Goal: Transaction & Acquisition: Download file/media

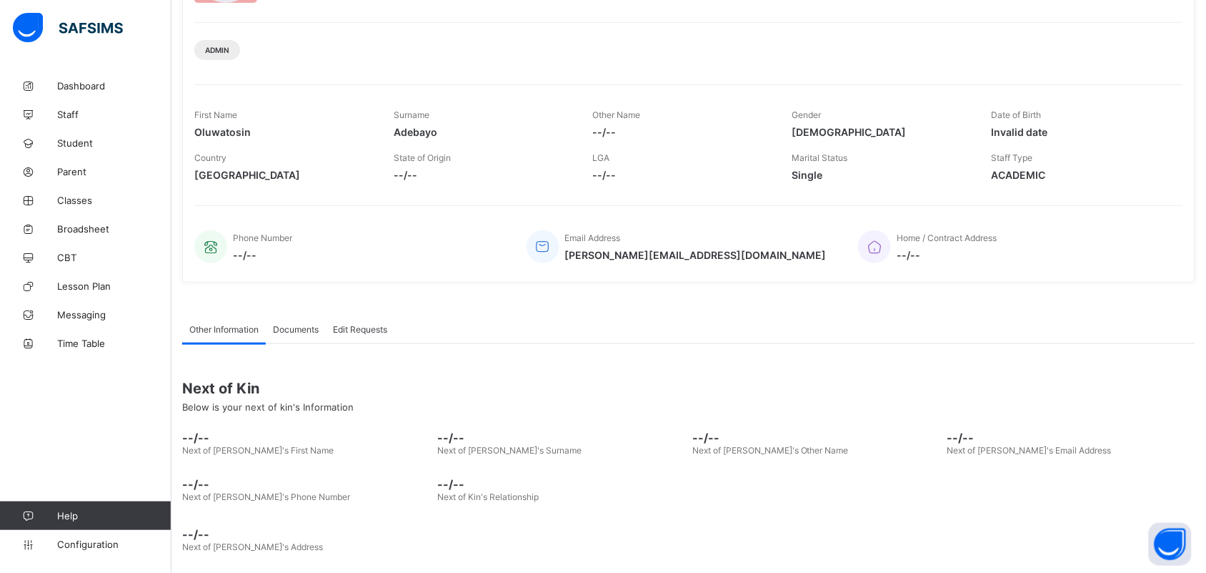
scroll to position [164, 0]
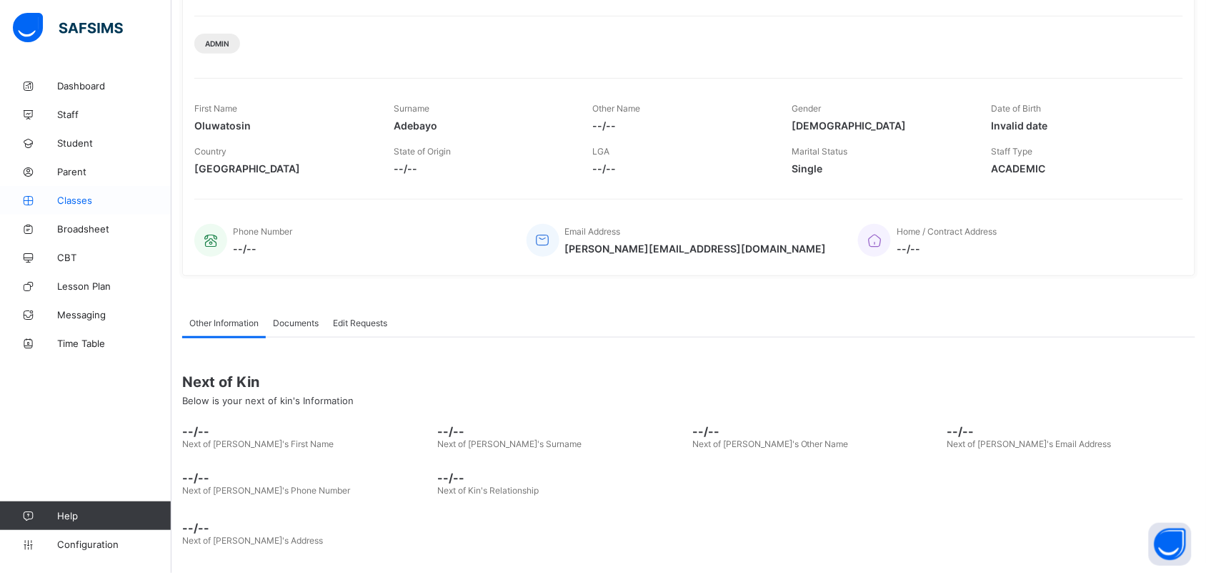
click at [82, 204] on span "Classes" at bounding box center [114, 199] width 114 height 11
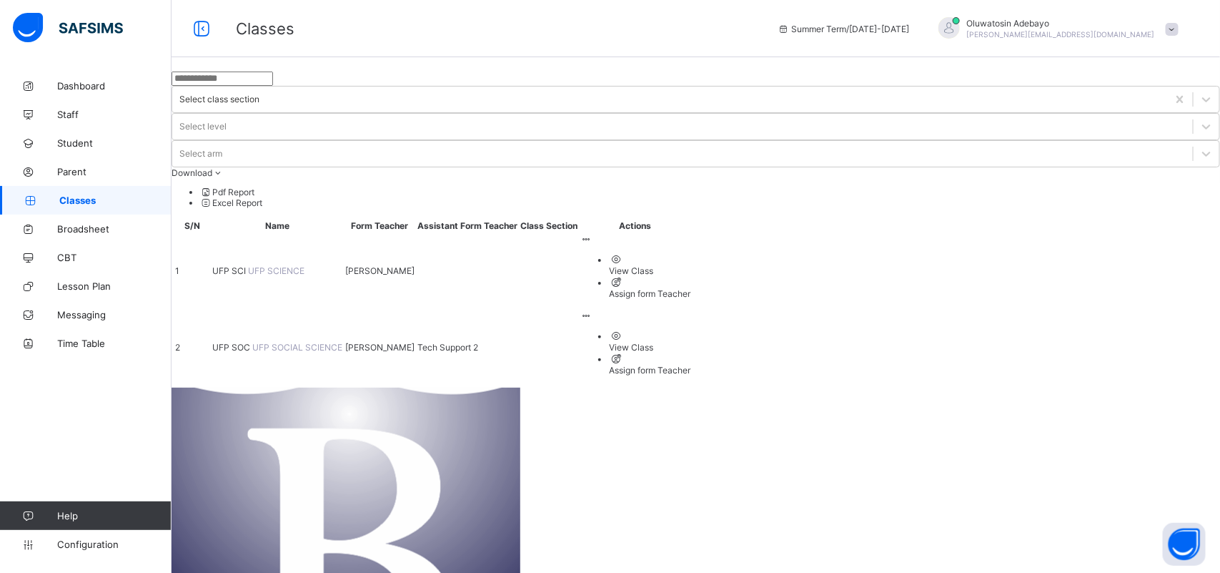
click at [248, 265] on span "UFP SCI" at bounding box center [230, 270] width 36 height 11
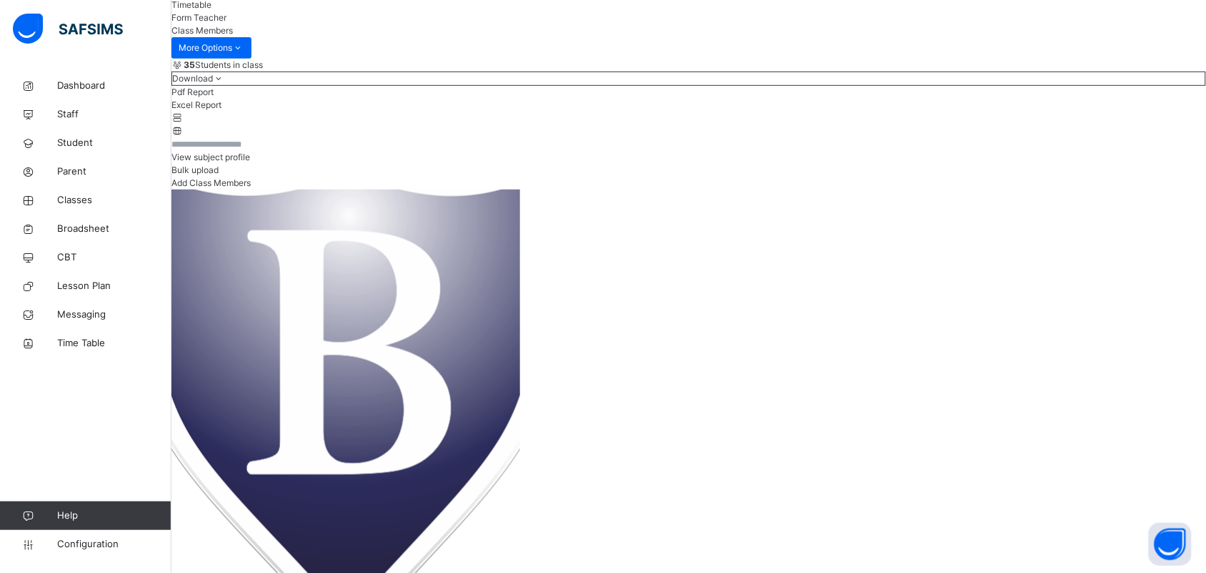
scroll to position [179, 0]
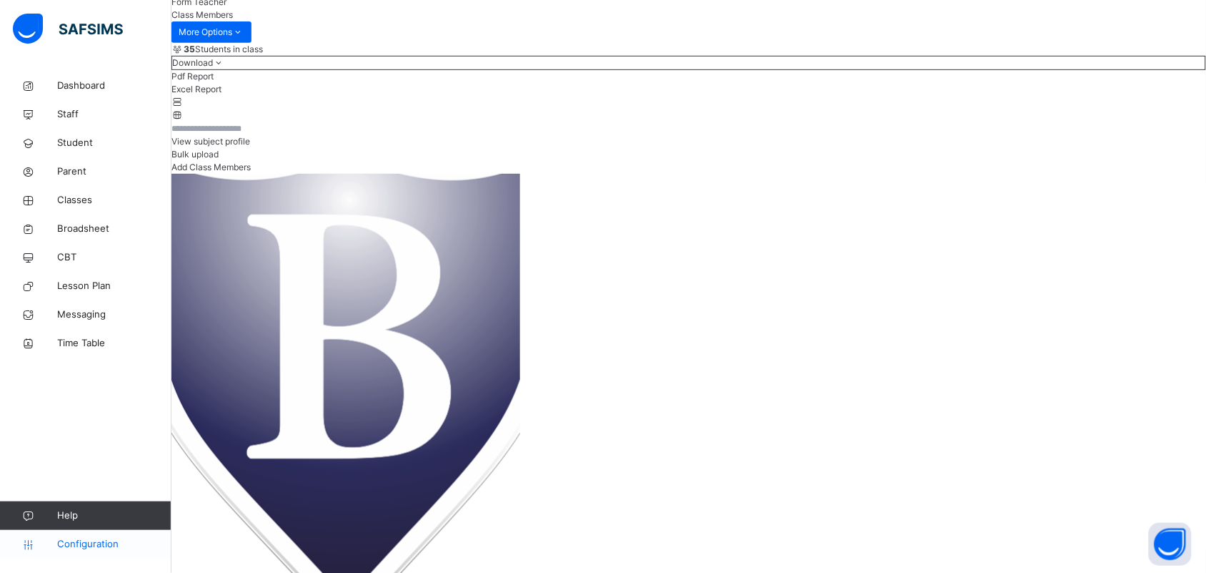
click at [79, 544] on span "Configuration" at bounding box center [114, 544] width 114 height 14
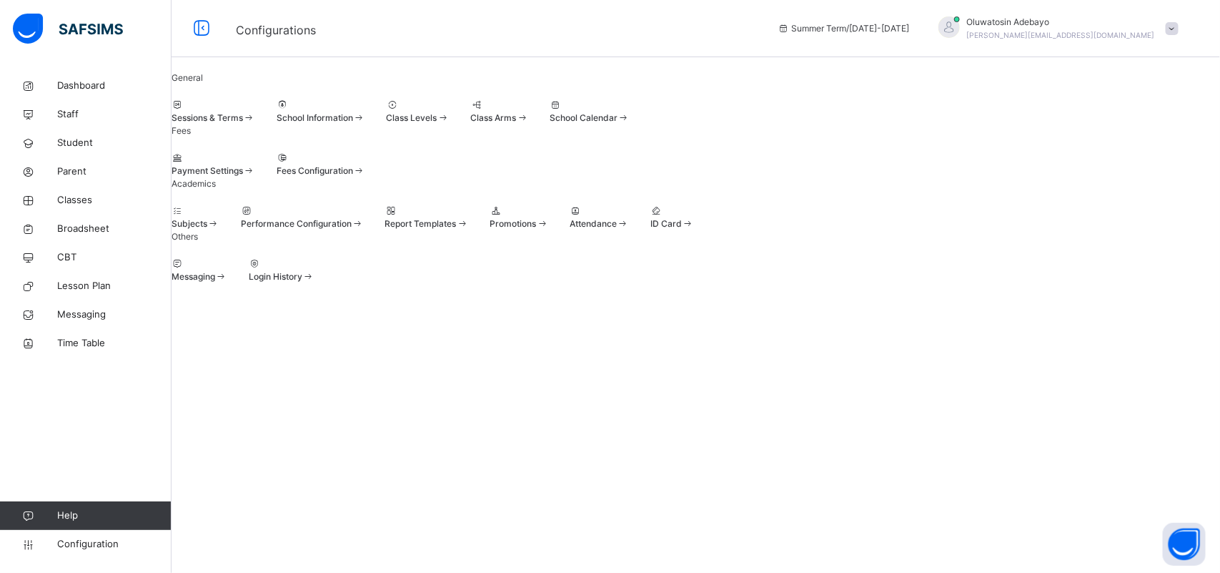
click at [255, 112] on div at bounding box center [214, 105] width 84 height 13
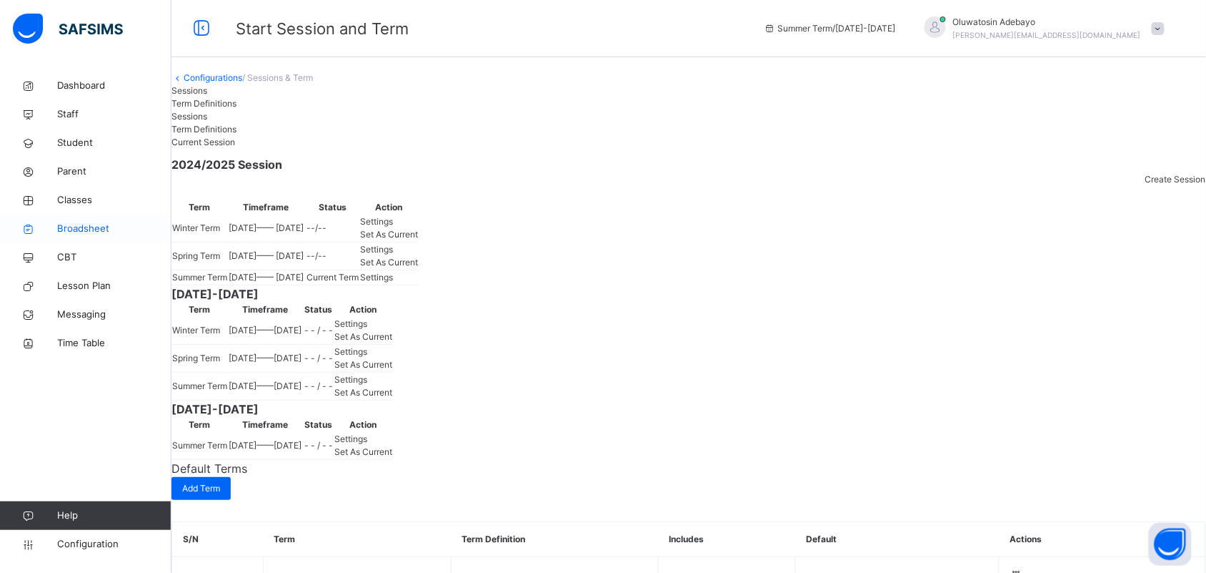
click at [77, 227] on span "Broadsheet" at bounding box center [114, 229] width 114 height 14
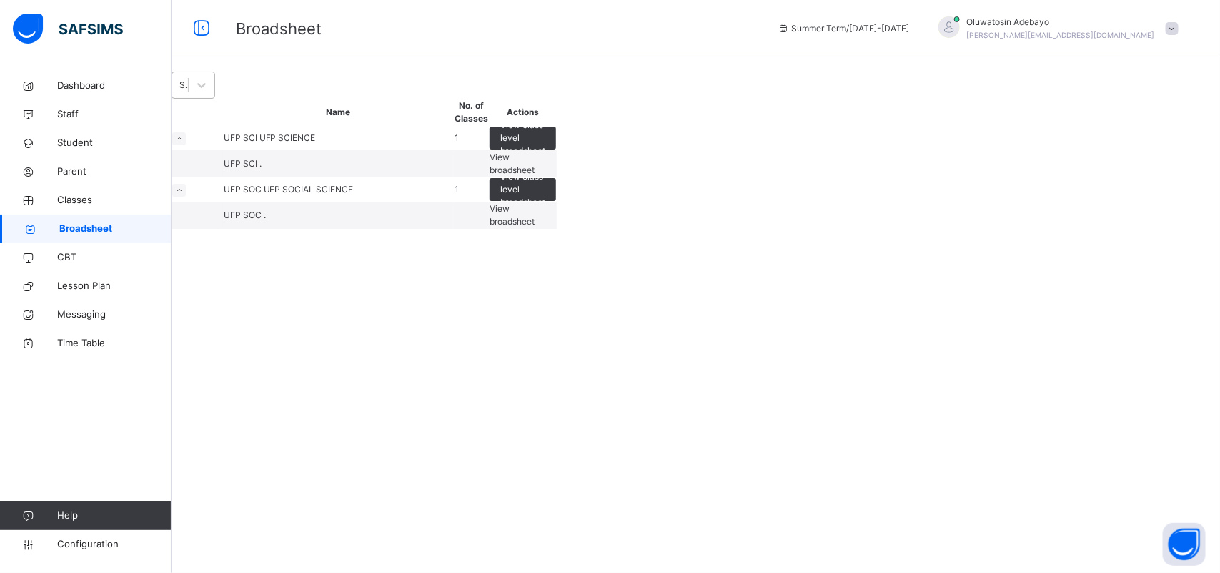
click at [215, 93] on div "Select Term" at bounding box center [194, 84] width 44 height 27
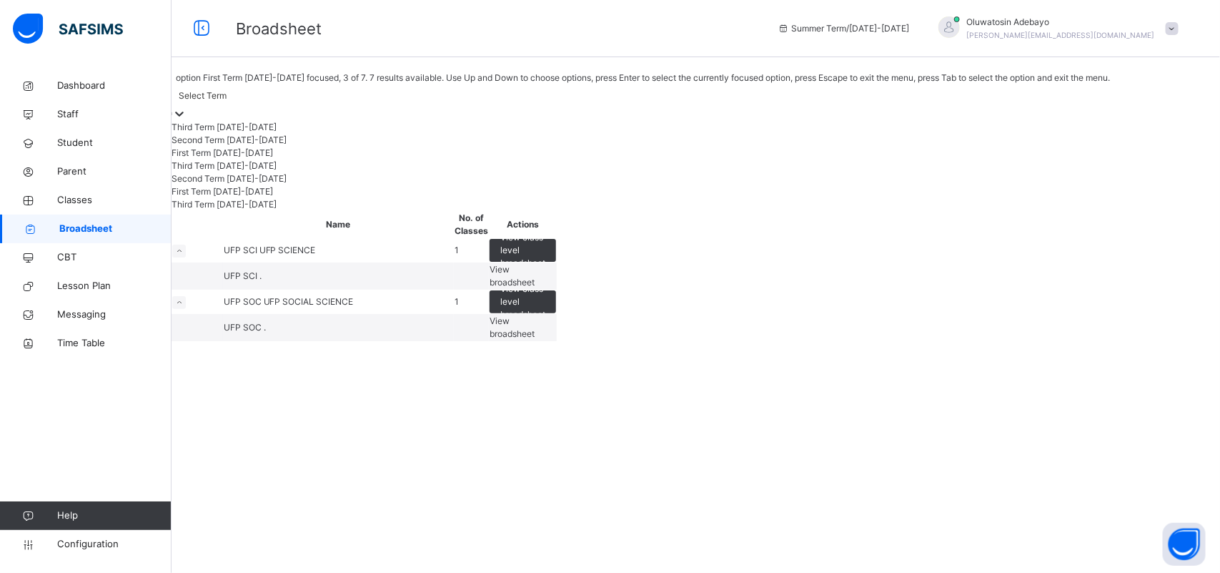
click at [261, 159] on div "First Term 2024-2025" at bounding box center [641, 153] width 938 height 13
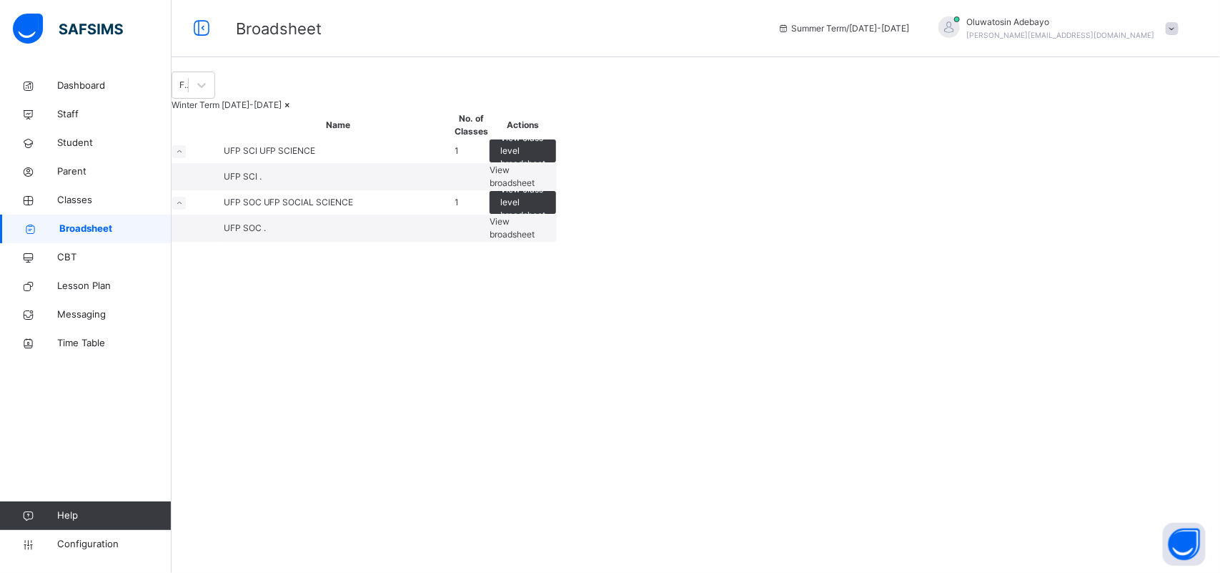
click at [535, 188] on span "View broadsheet" at bounding box center [512, 176] width 45 height 24
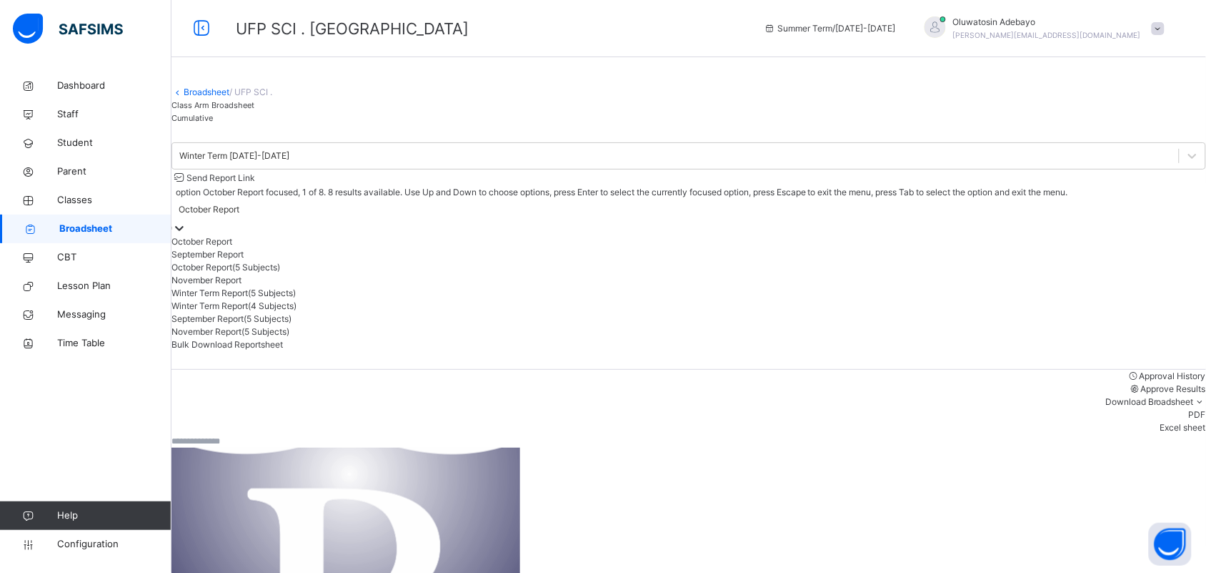
click at [239, 216] on div "October Report" at bounding box center [209, 209] width 61 height 13
click at [1015, 299] on div "Winter Term Report(5 Subjects)" at bounding box center [689, 293] width 1035 height 13
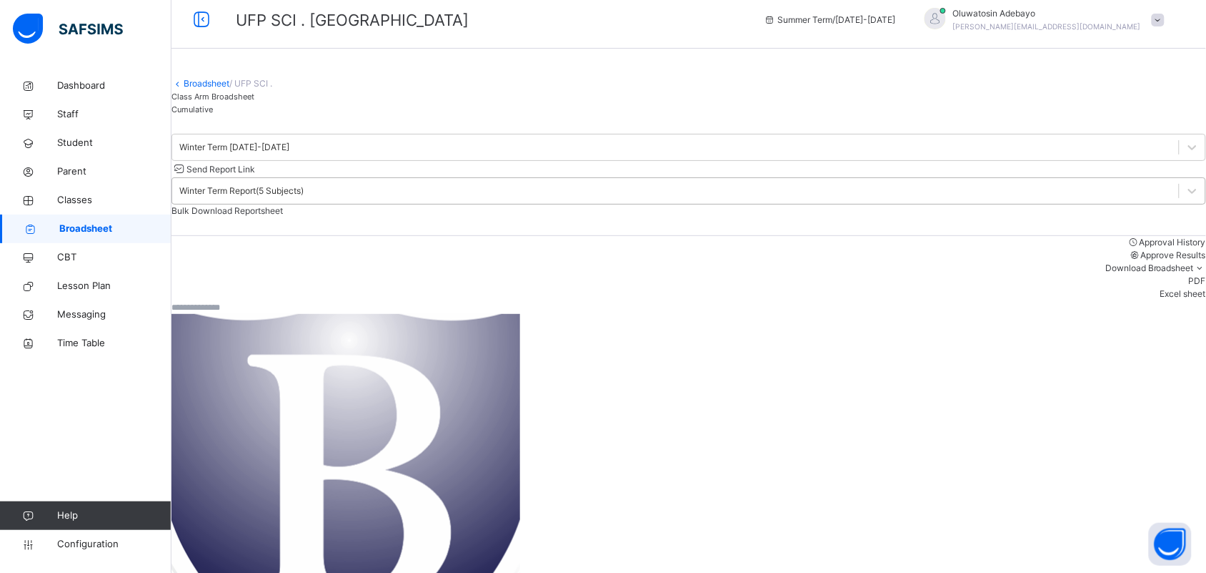
scroll to position [0, 0]
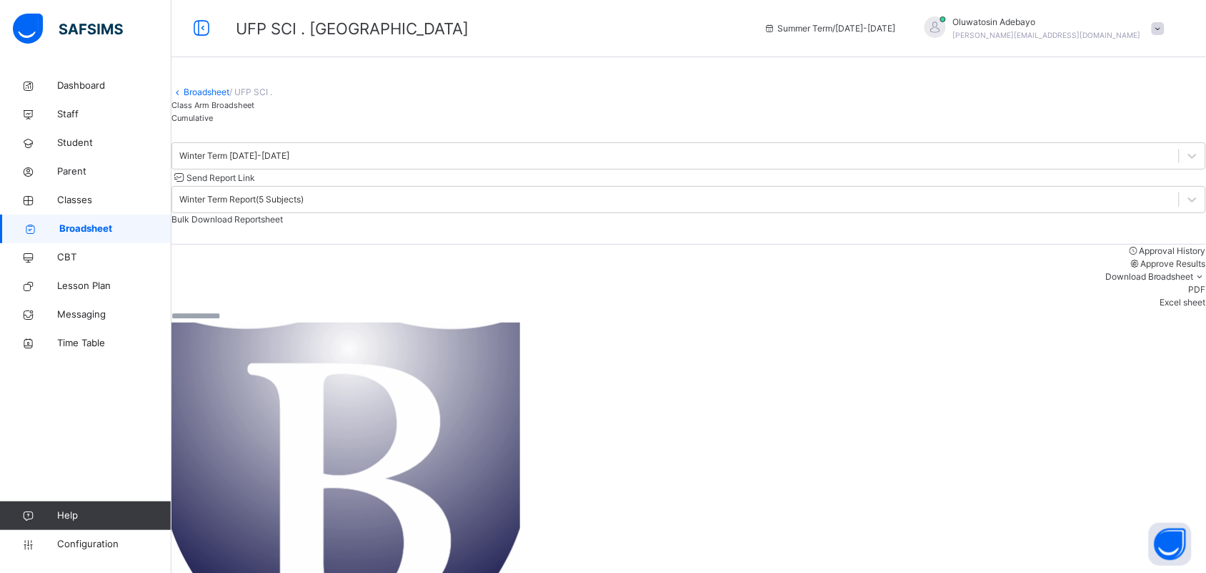
click at [283, 214] on span "Bulk Download Reportsheet" at bounding box center [228, 219] width 112 height 11
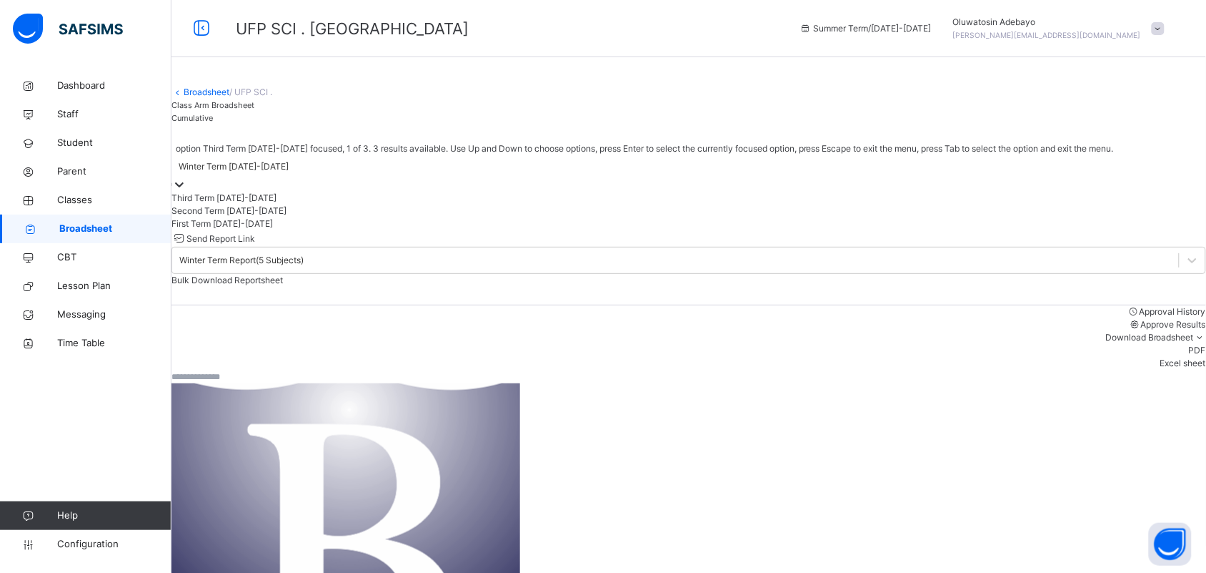
click at [289, 173] on div "Winter Term 2024-2025" at bounding box center [234, 166] width 110 height 13
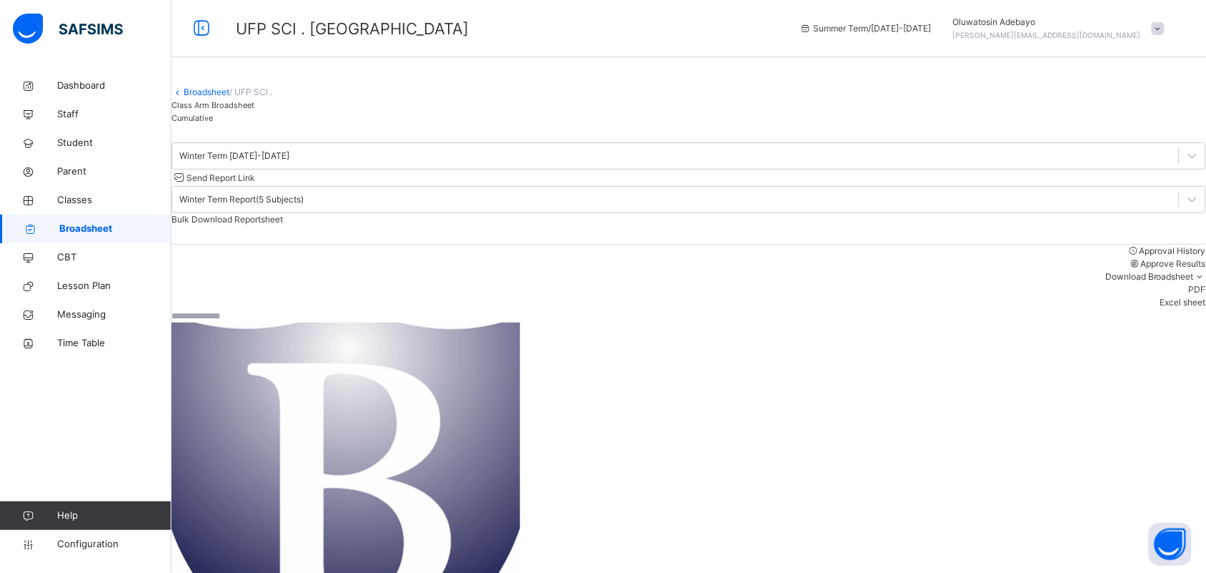
click at [540, 124] on div "Class Arm Broadsheet Cumulative" at bounding box center [689, 112] width 1035 height 26
click at [184, 97] on icon at bounding box center [178, 91] width 12 height 11
click at [201, 97] on link "Broadsheet" at bounding box center [207, 91] width 46 height 11
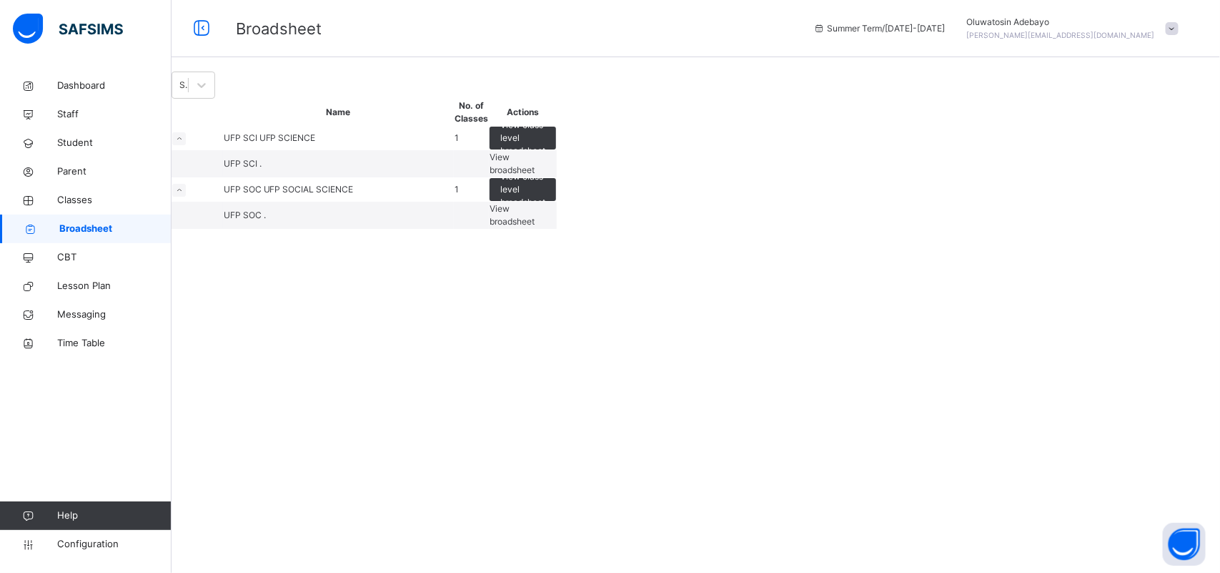
click at [1177, 122] on div "Select Term Name No. of Classes Actions UFP SCI UFP SCIENCE 1 View class level …" at bounding box center [696, 149] width 1049 height 157
click at [556, 228] on div "View broadsheet" at bounding box center [523, 215] width 66 height 26
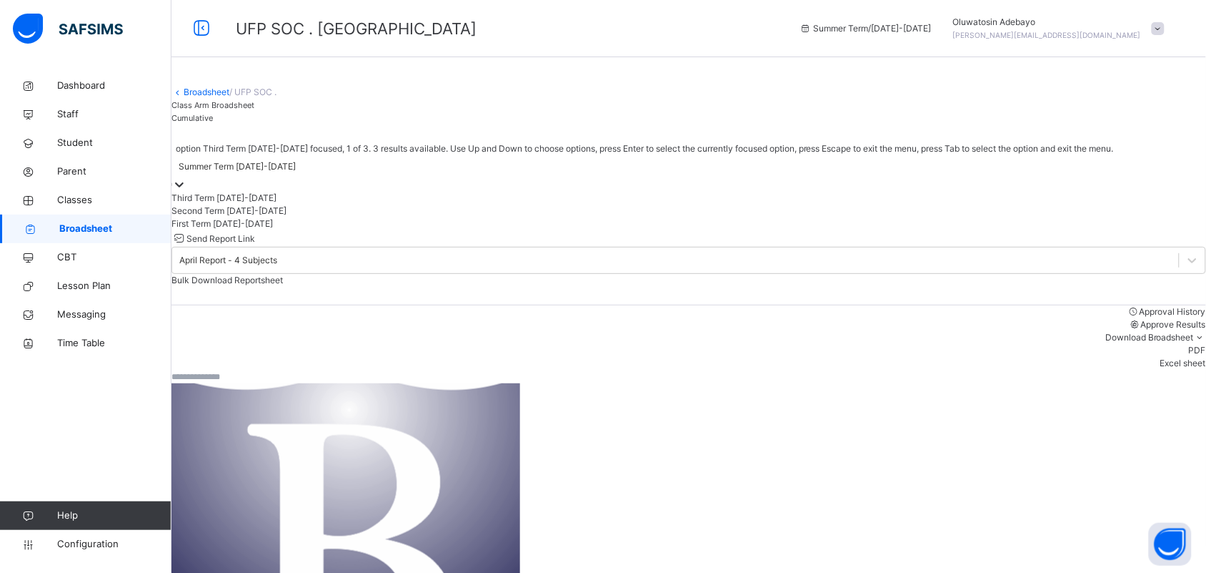
click at [296, 173] on div "Summer Term 2024-2025" at bounding box center [237, 166] width 117 height 13
click at [323, 230] on div "First Term 2024-2025" at bounding box center [689, 223] width 1035 height 13
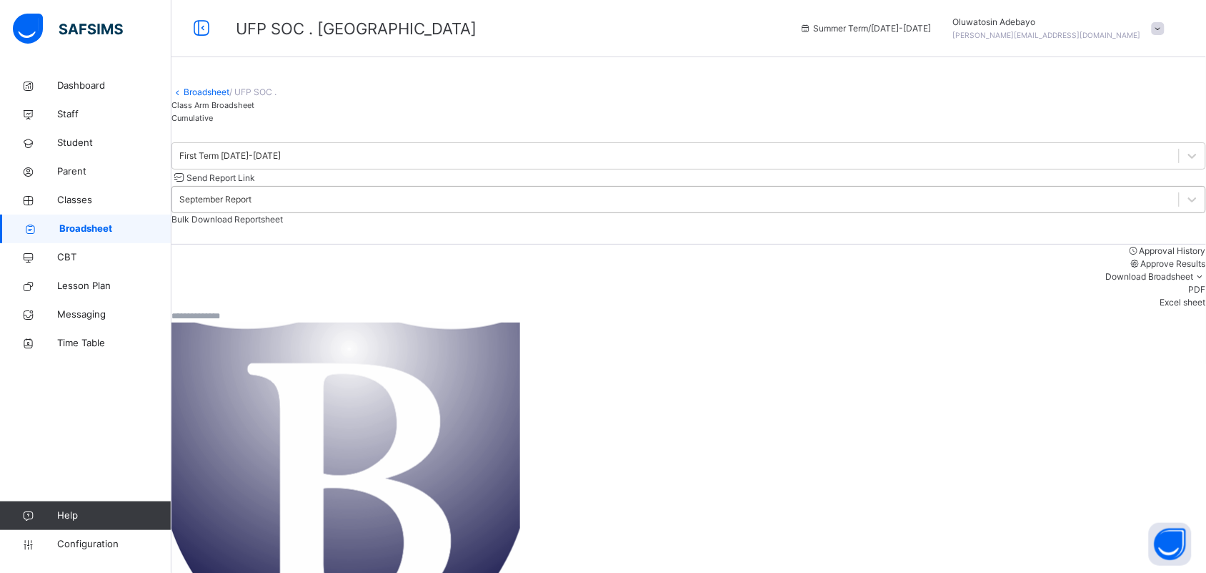
click at [252, 206] on div "September Report" at bounding box center [215, 199] width 72 height 13
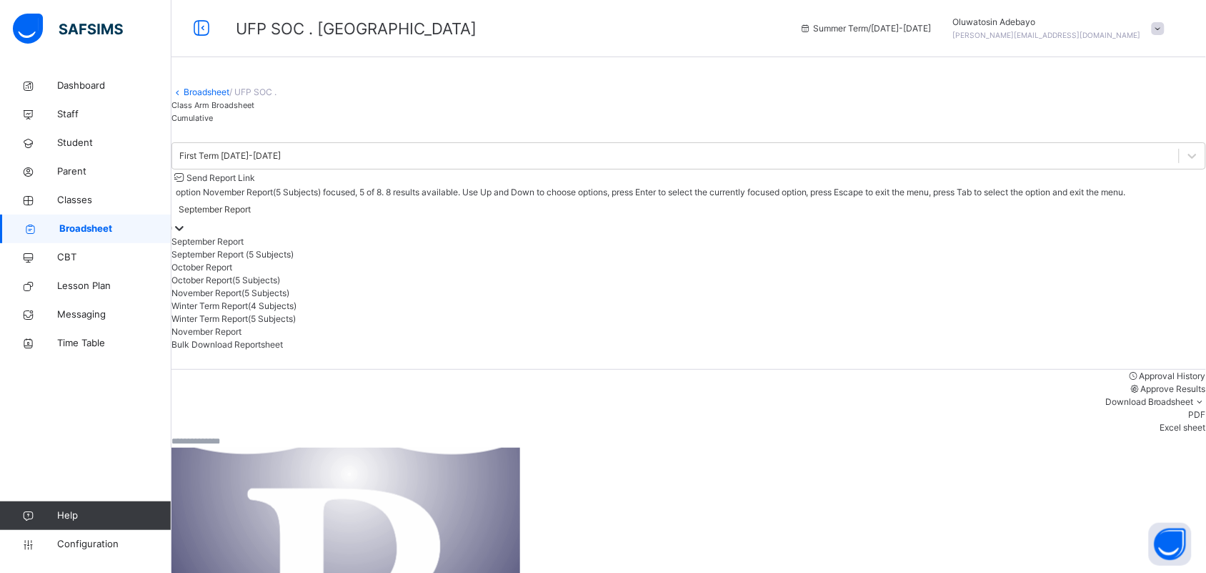
scroll to position [44, 0]
click at [995, 312] on div "Winter Term Report(4 Subjects)" at bounding box center [689, 305] width 1035 height 13
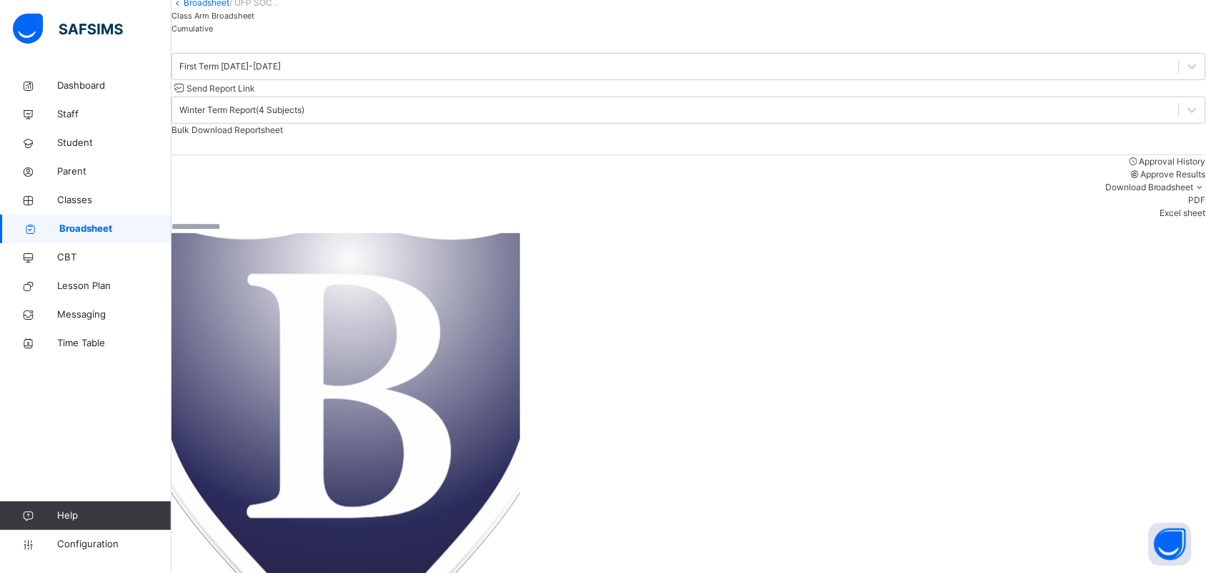
scroll to position [1161, 0]
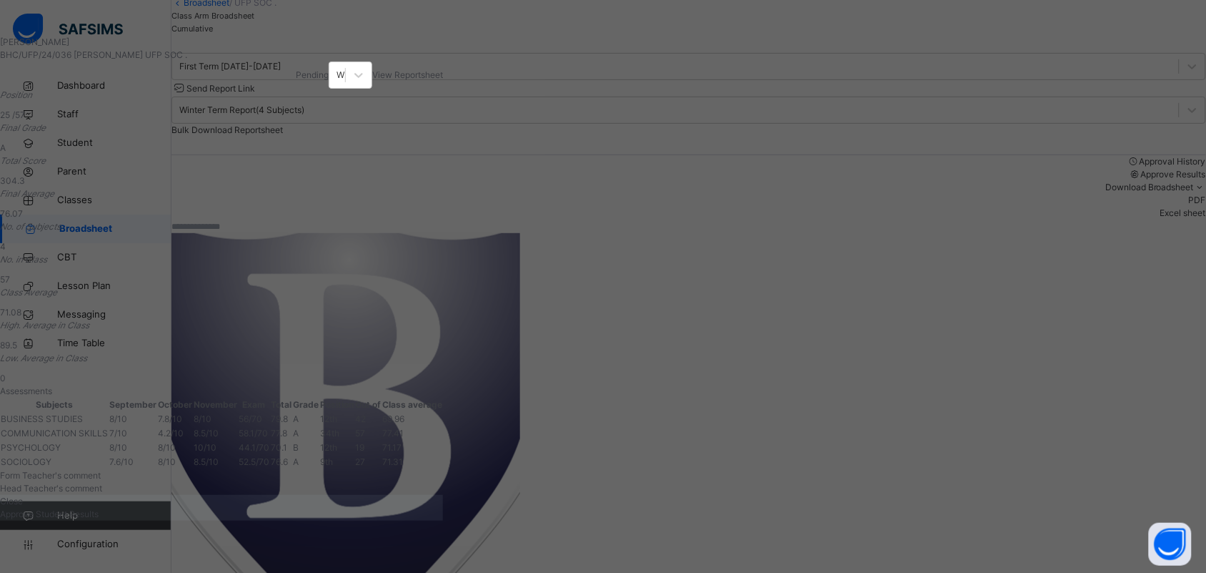
scroll to position [69, 0]
click at [443, 507] on div "Close" at bounding box center [221, 501] width 443 height 13
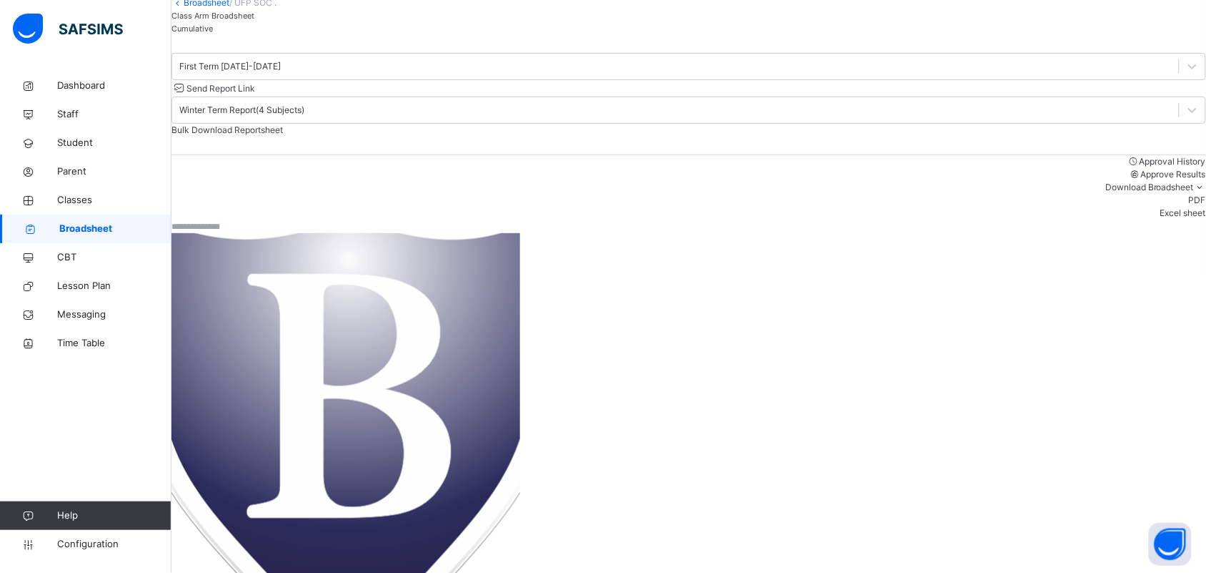
click at [283, 124] on span "Bulk Download Reportsheet" at bounding box center [228, 129] width 112 height 11
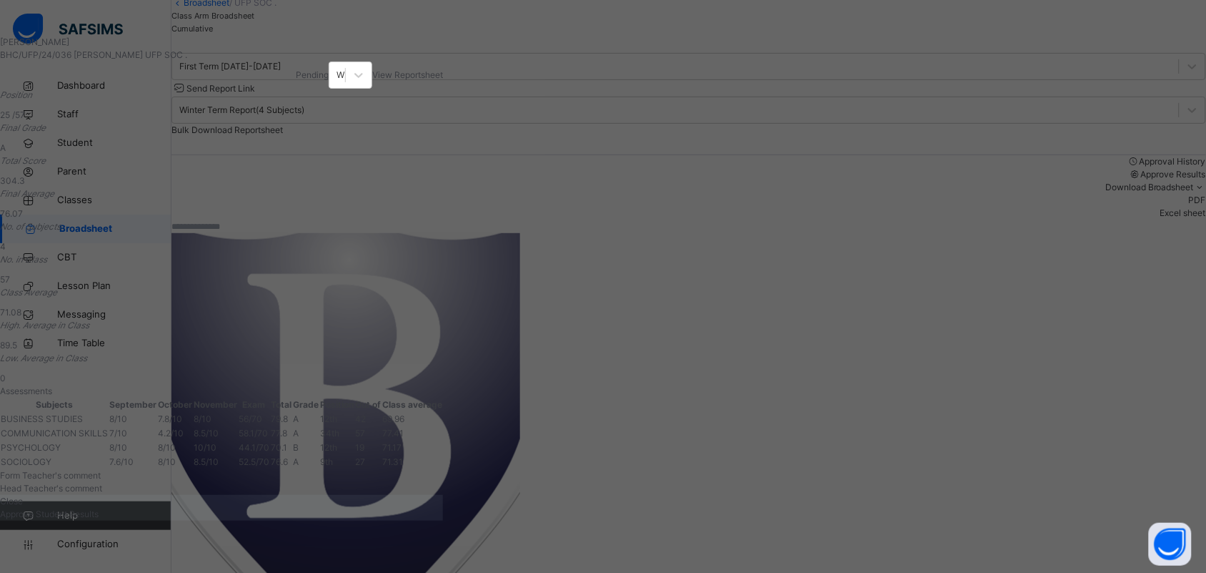
click at [23, 506] on span "Close" at bounding box center [11, 500] width 23 height 11
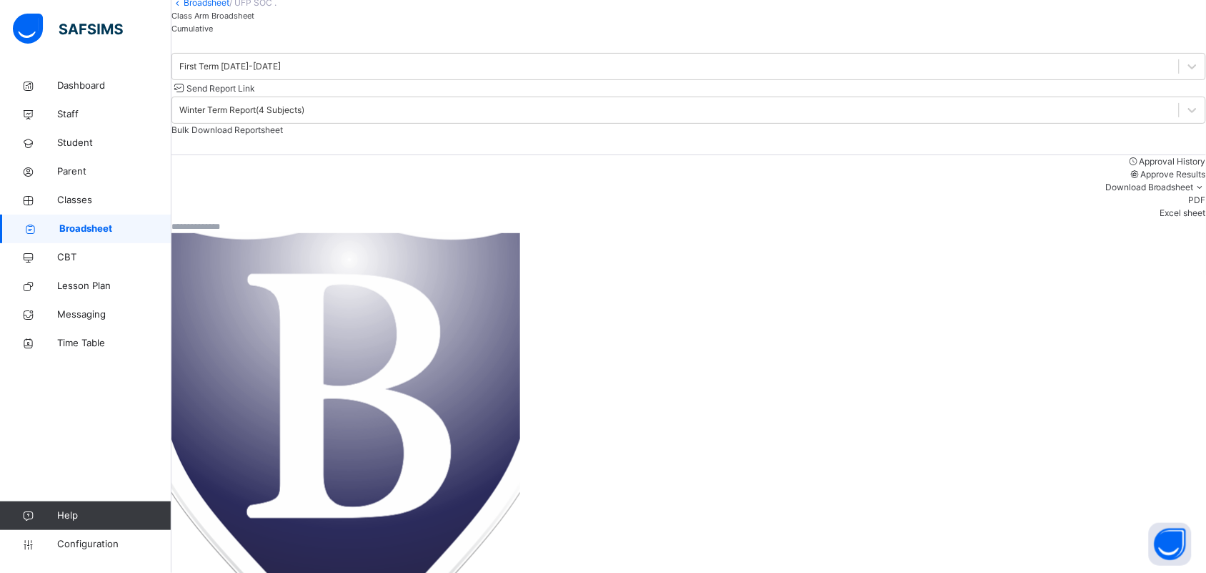
scroll to position [1698, 0]
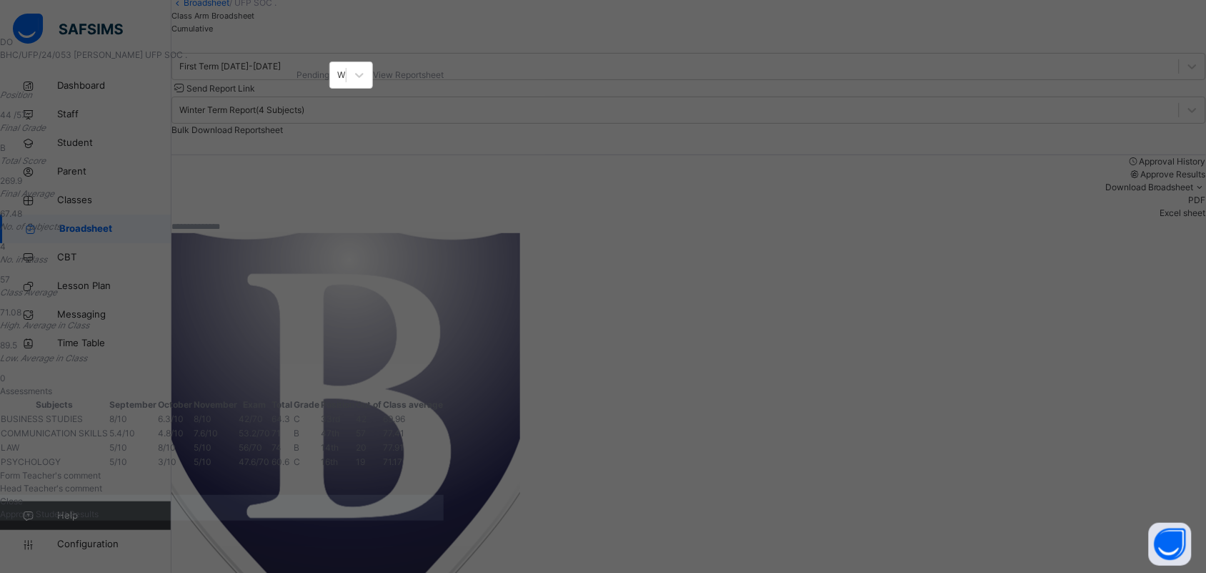
click at [444, 507] on div "Close" at bounding box center [222, 501] width 444 height 13
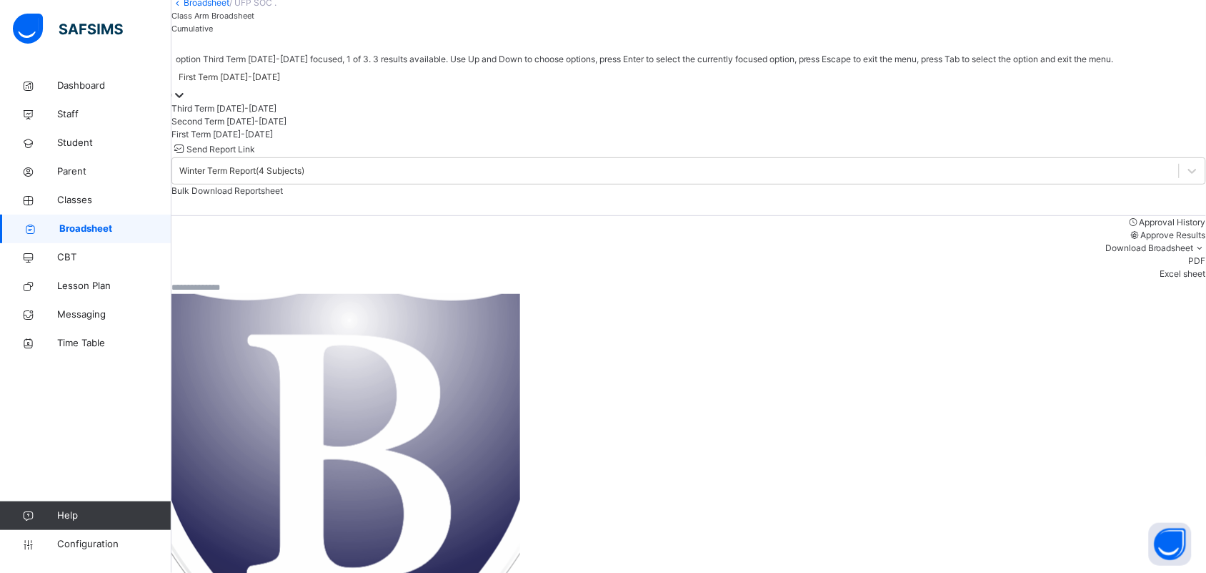
click at [187, 102] on div at bounding box center [179, 95] width 14 height 14
click at [327, 128] on div "Second Term 2024-2025" at bounding box center [689, 121] width 1035 height 13
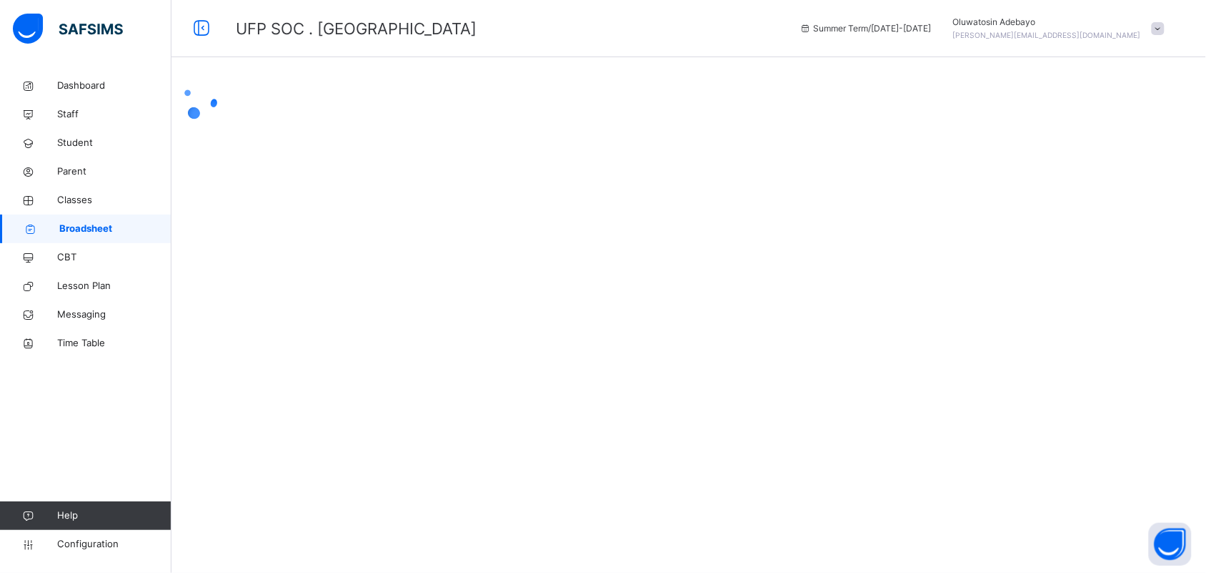
scroll to position [0, 0]
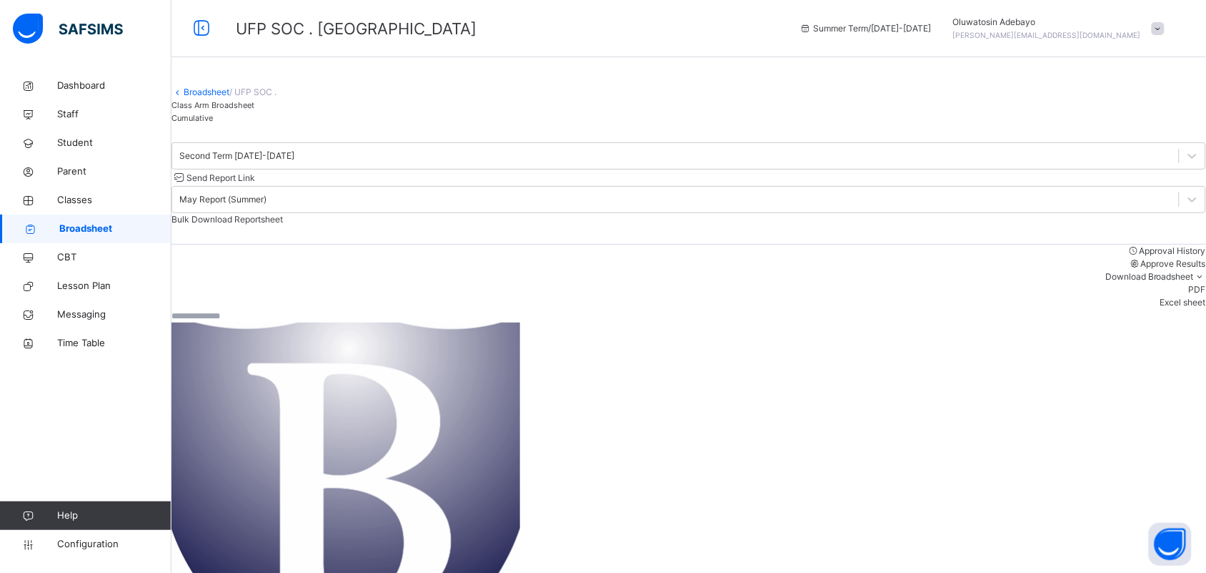
click at [283, 214] on span "Bulk Download Reportsheet" at bounding box center [228, 219] width 112 height 11
click at [267, 206] on div "May Report (Summer)" at bounding box center [222, 199] width 87 height 13
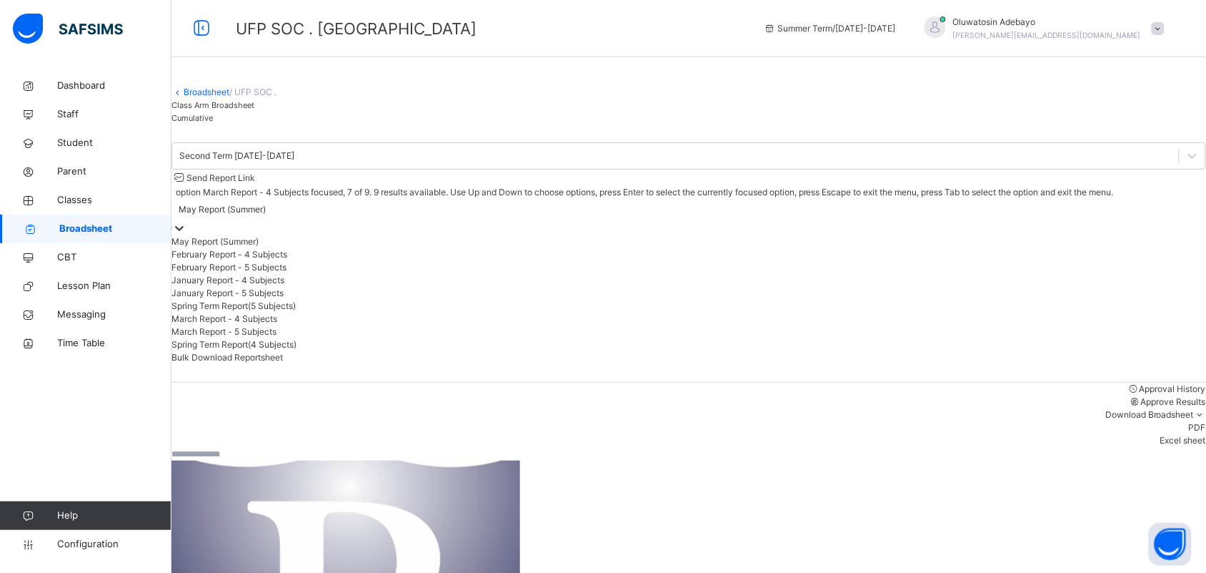
scroll to position [107, 0]
click at [1020, 306] on div "Spring Term Report(5 Subjects)" at bounding box center [689, 305] width 1035 height 13
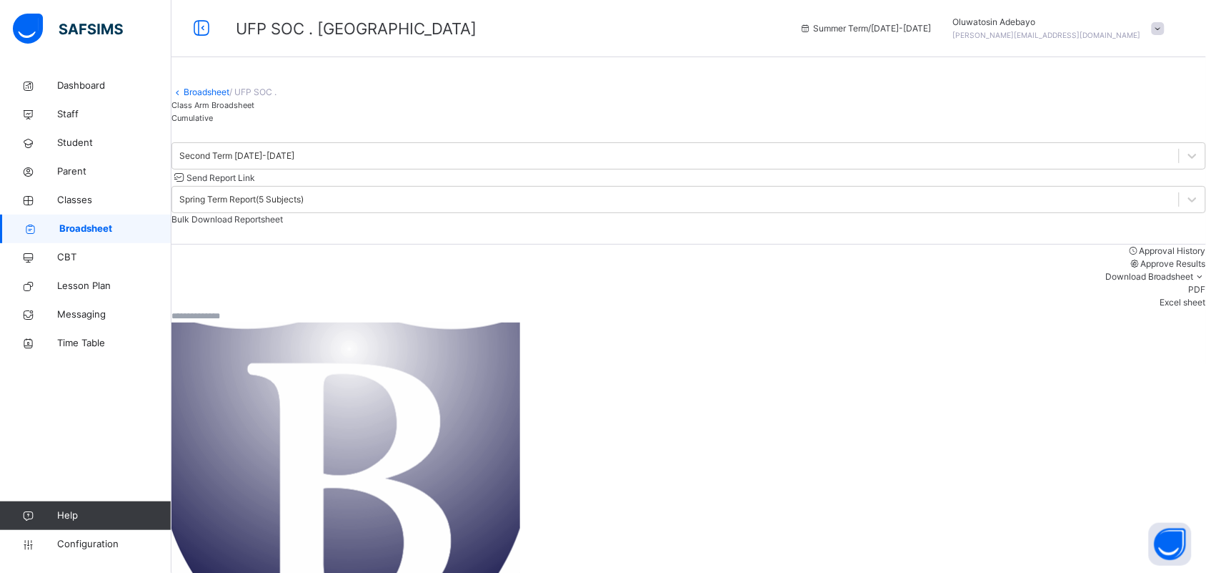
click at [283, 214] on span "Bulk Download Reportsheet" at bounding box center [228, 219] width 112 height 11
click at [219, 97] on link "Broadsheet" at bounding box center [207, 91] width 46 height 11
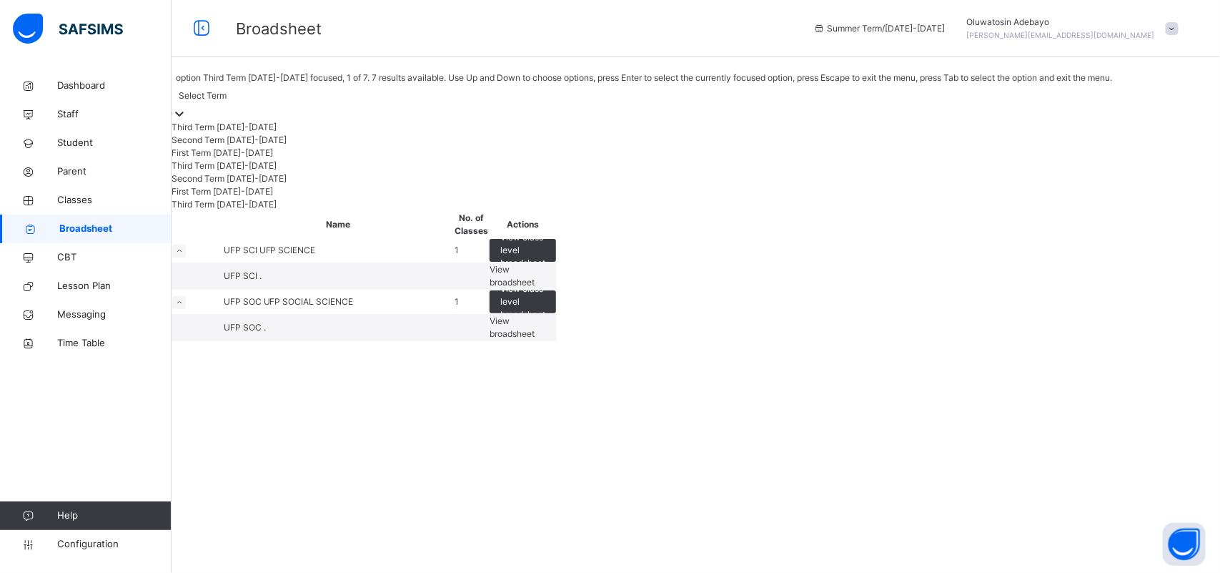
click at [227, 100] on div "Select Term" at bounding box center [203, 95] width 48 height 13
click at [283, 147] on div "Second Term 2024-2025" at bounding box center [647, 140] width 951 height 13
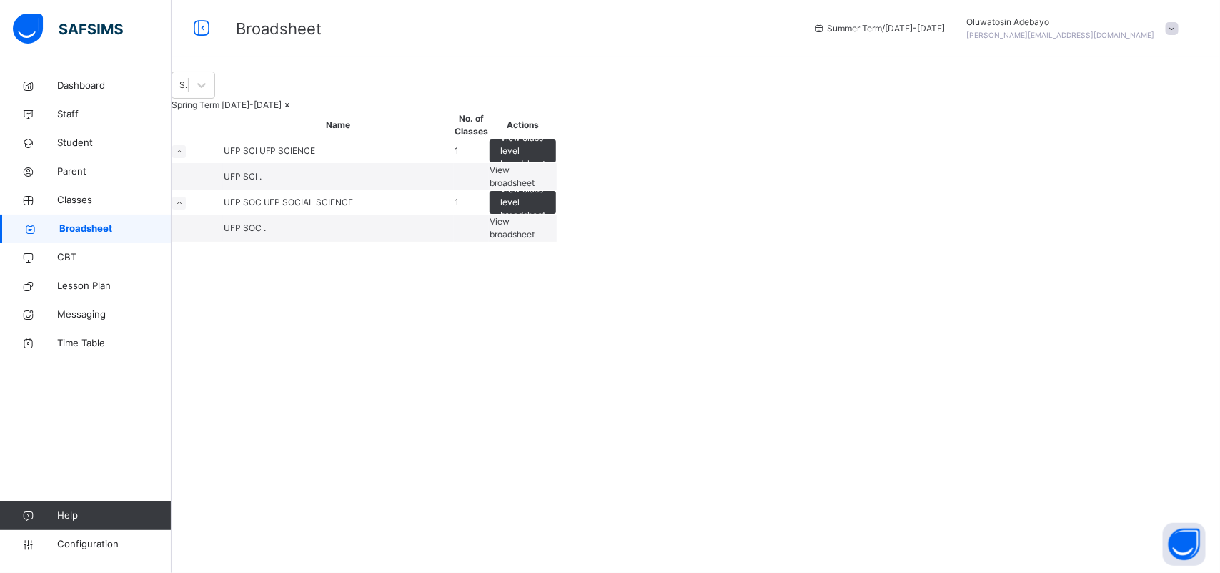
click at [535, 188] on span "View broadsheet" at bounding box center [512, 176] width 45 height 24
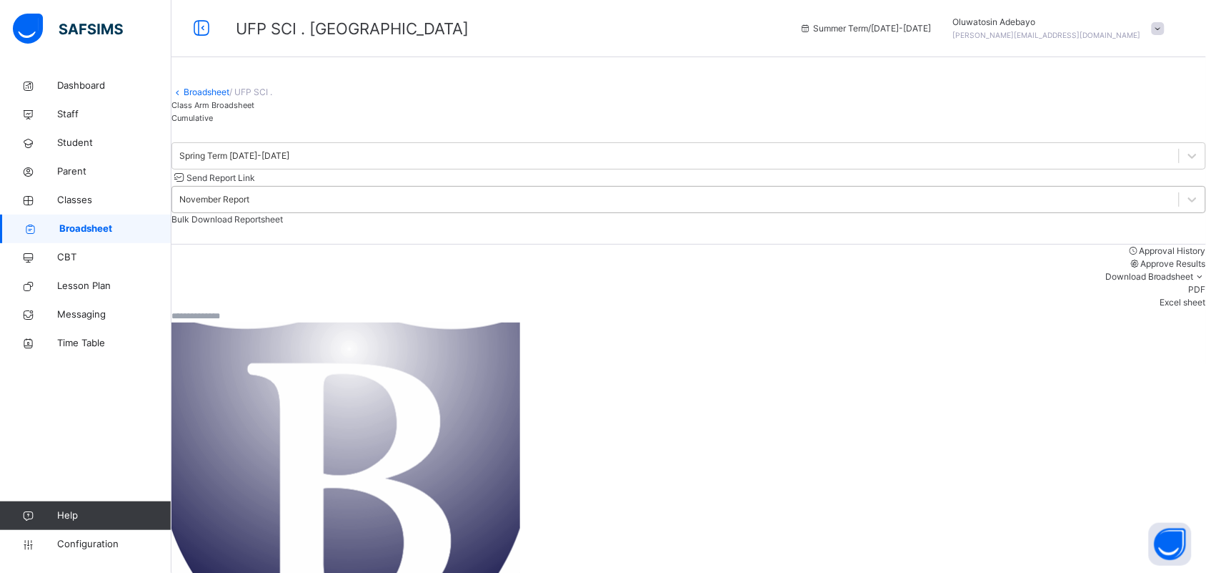
click at [249, 206] on div "November Report" at bounding box center [214, 199] width 70 height 13
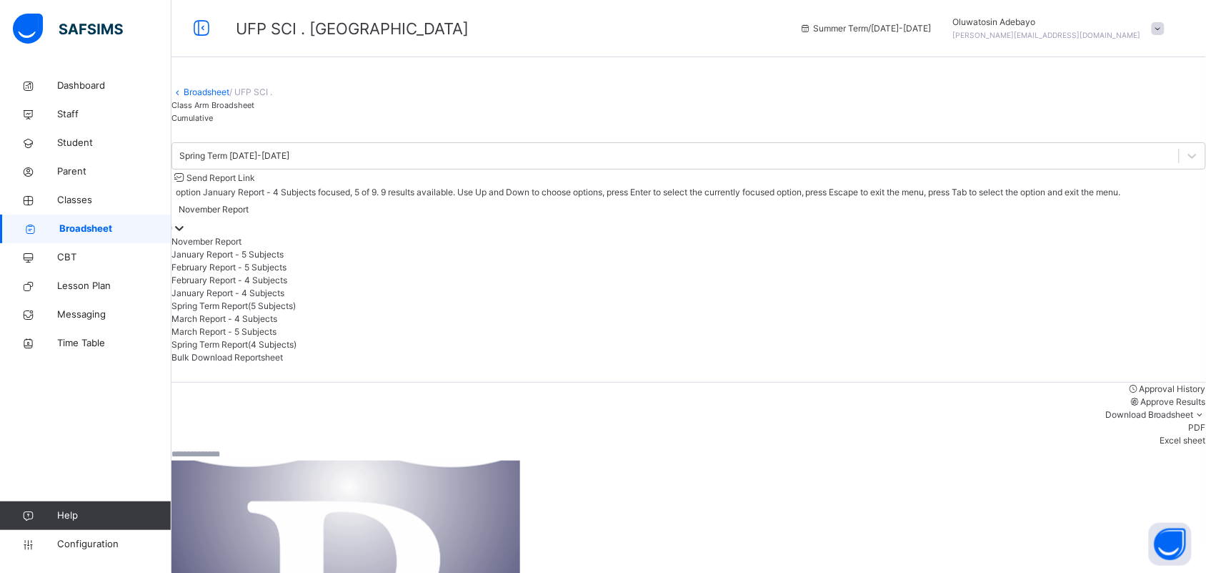
scroll to position [106, 0]
click at [1017, 312] on div "Spring Term Report(5 Subjects)" at bounding box center [689, 305] width 1035 height 13
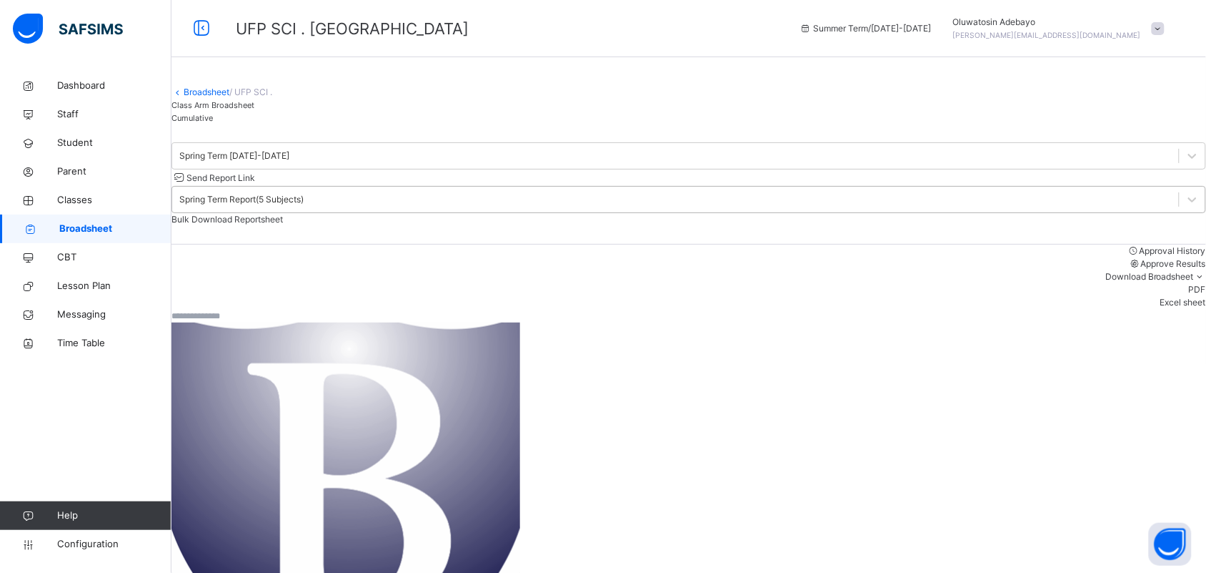
click at [304, 206] on div "Spring Term Report(5 Subjects)" at bounding box center [241, 199] width 124 height 13
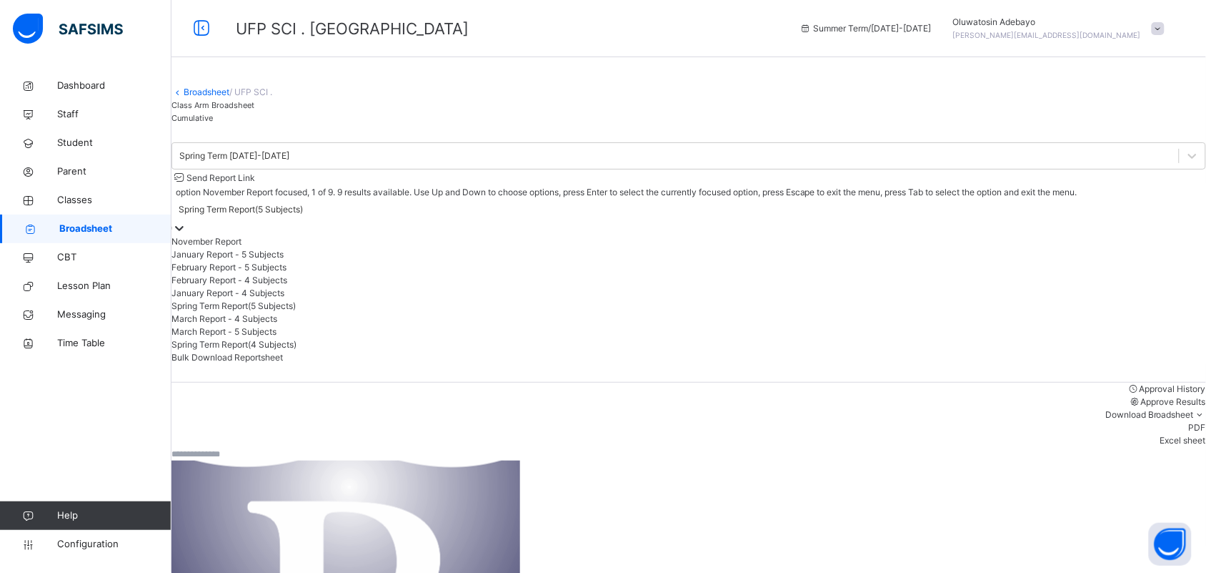
click at [303, 213] on div "Spring Term Report(5 Subjects)" at bounding box center [241, 209] width 124 height 13
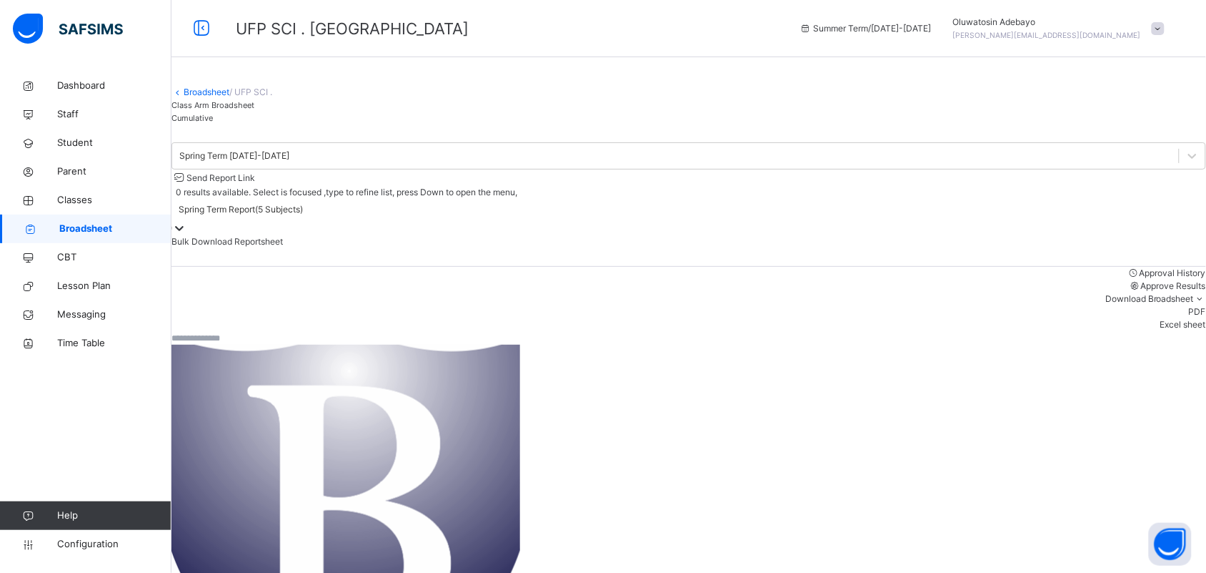
click at [283, 236] on span "Bulk Download Reportsheet" at bounding box center [228, 241] width 112 height 11
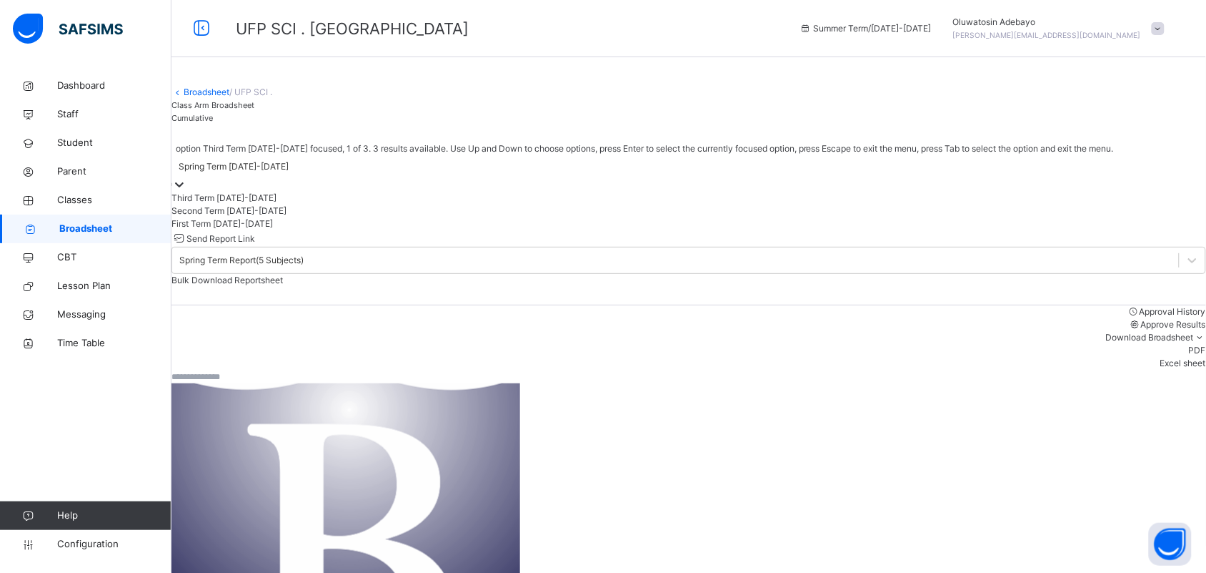
click at [254, 173] on div "Spring Term 2024-2025" at bounding box center [234, 166] width 110 height 13
click at [274, 204] on div "Third Term 2024-2025" at bounding box center [689, 198] width 1035 height 13
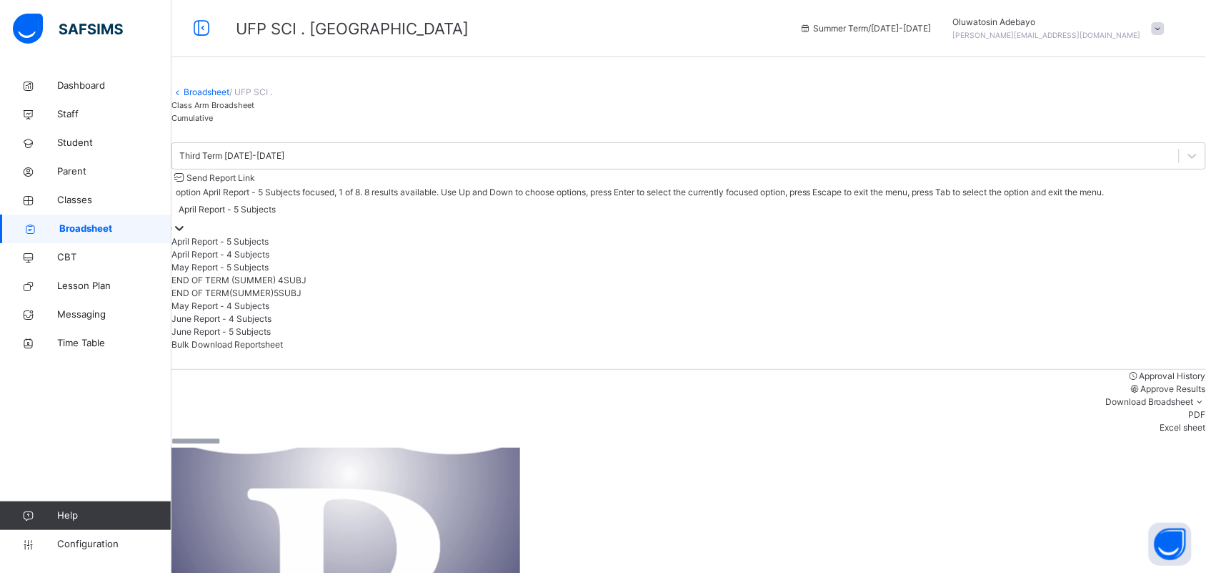
click at [276, 209] on div "April Report - 5 Subjects" at bounding box center [227, 209] width 97 height 13
click at [1005, 299] on div "END OF TERM(SUMMER)5SUBJ" at bounding box center [689, 293] width 1035 height 13
click at [187, 221] on div at bounding box center [179, 228] width 14 height 14
click at [1101, 338] on div "Bulk Download Reportsheet" at bounding box center [689, 344] width 1035 height 13
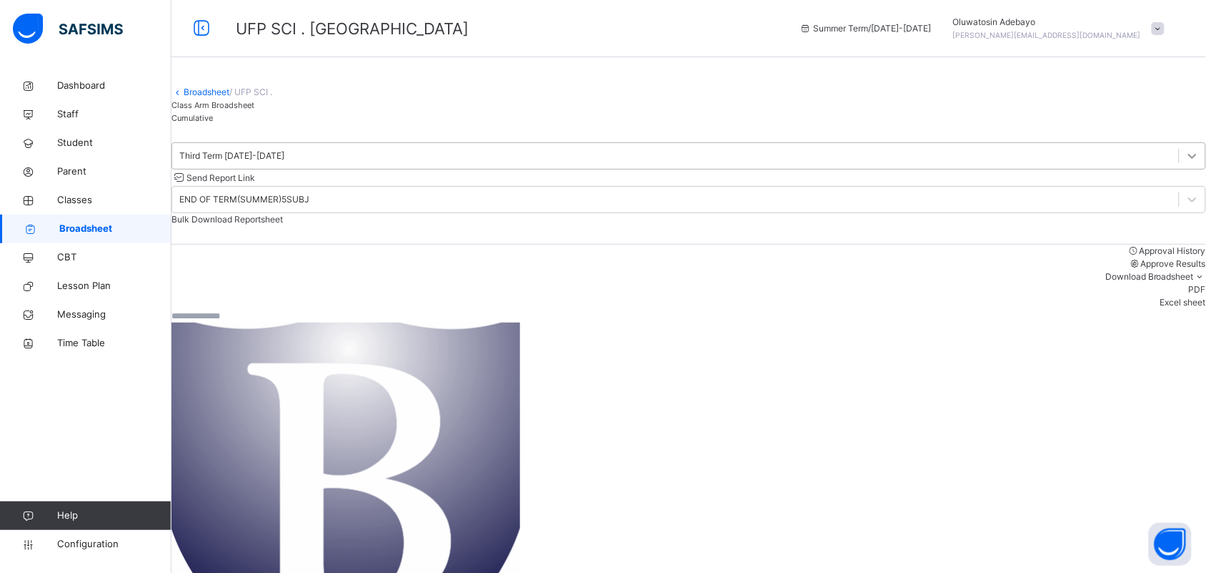
click at [1180, 169] on div at bounding box center [1193, 156] width 26 height 26
click at [227, 97] on link "Broadsheet" at bounding box center [207, 91] width 46 height 11
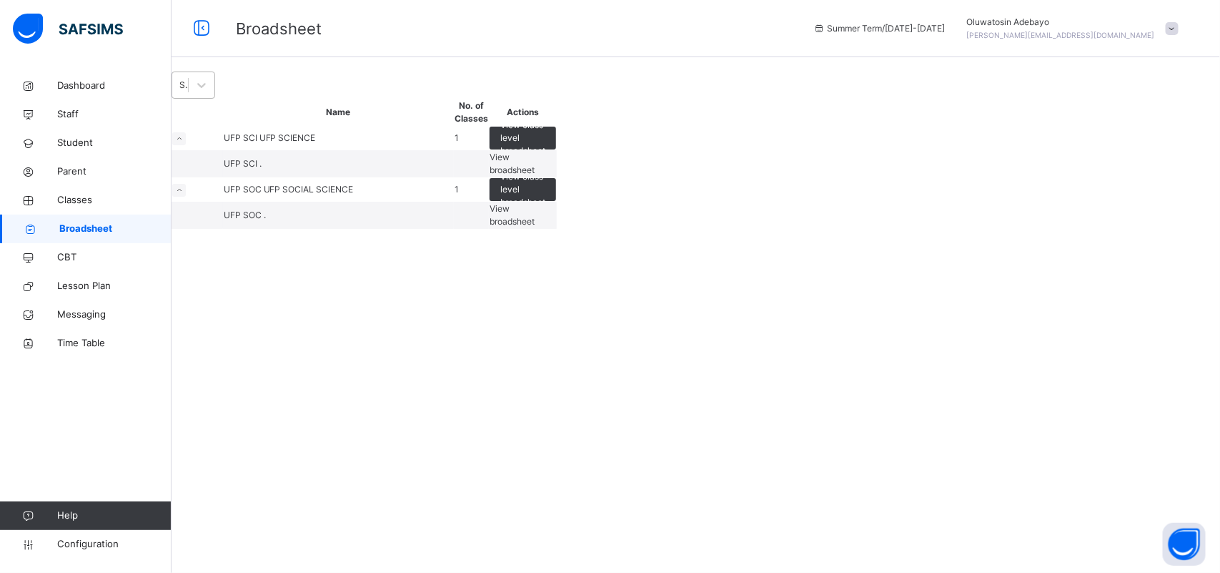
click at [189, 91] on div "Select Term" at bounding box center [184, 85] width 10 height 13
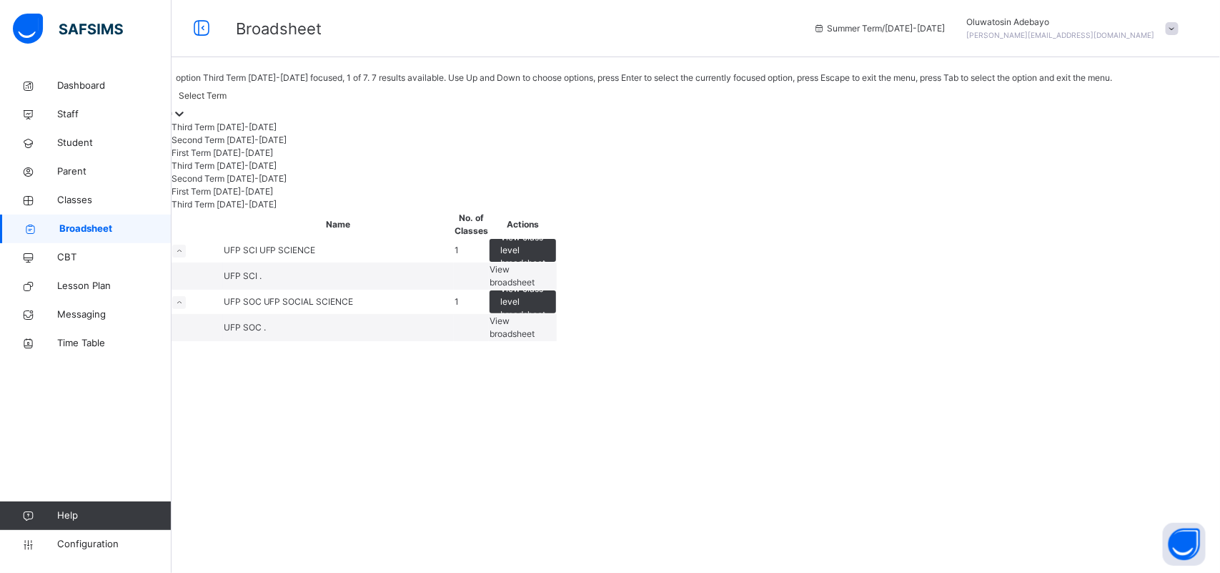
drag, startPoint x: 245, startPoint y: 150, endPoint x: 255, endPoint y: 139, distance: 14.7
click at [255, 139] on div "Third Term 2024-2025 Second Term 2024-2025 First Term 2024-2025 Third Term 2023…" at bounding box center [642, 166] width 941 height 90
click at [255, 134] on div "Third Term 2024-2025" at bounding box center [642, 127] width 941 height 13
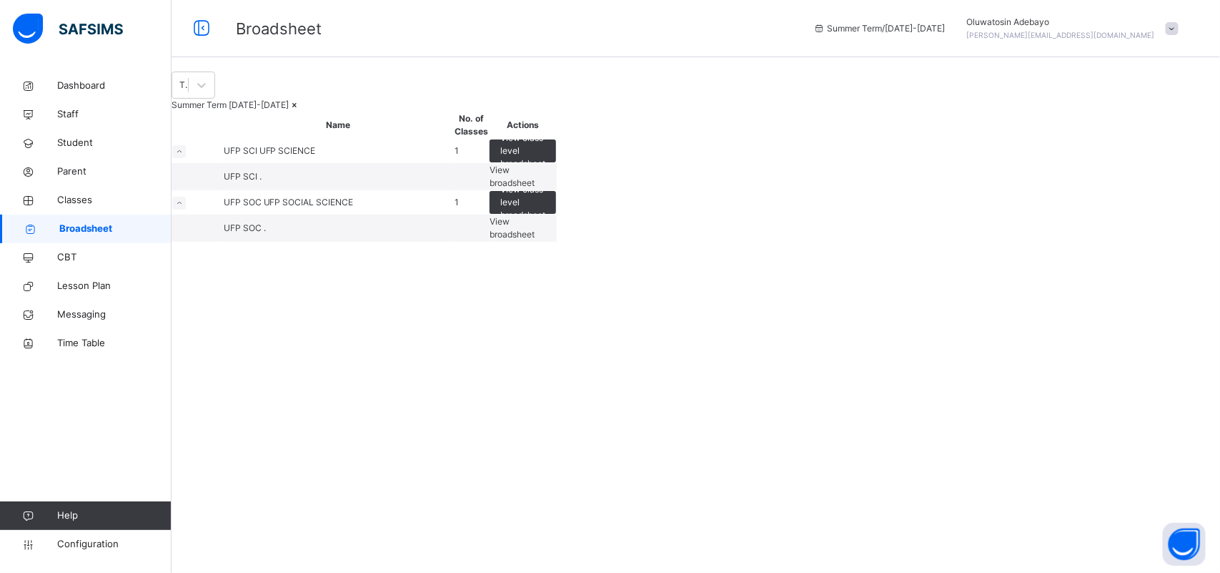
click at [535, 239] on span "View broadsheet" at bounding box center [512, 228] width 45 height 24
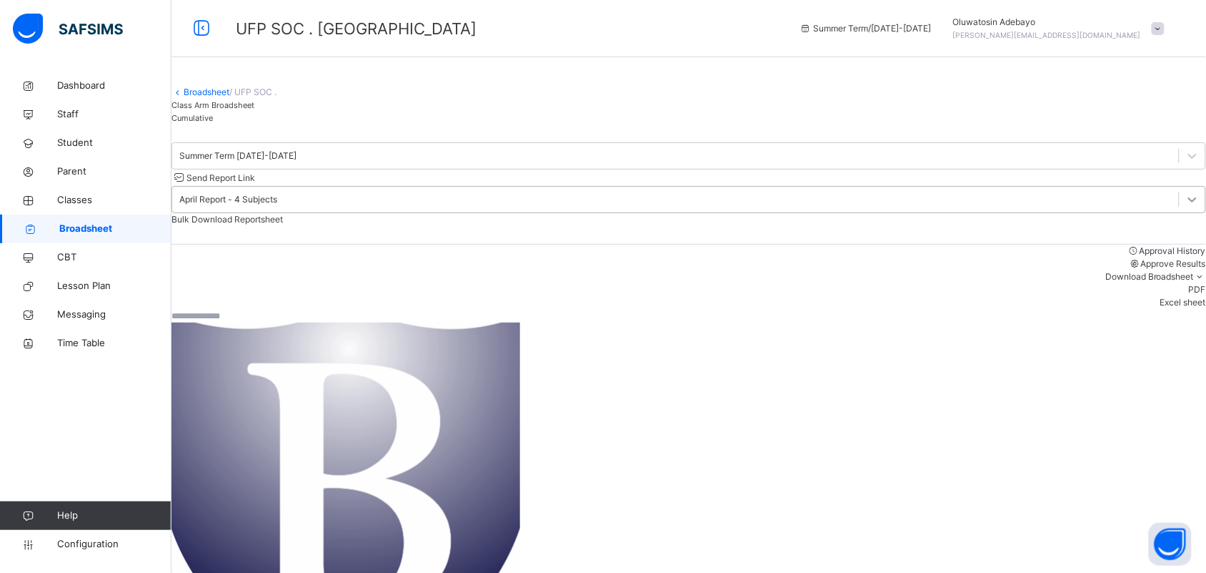
click at [1180, 204] on div at bounding box center [1193, 200] width 26 height 26
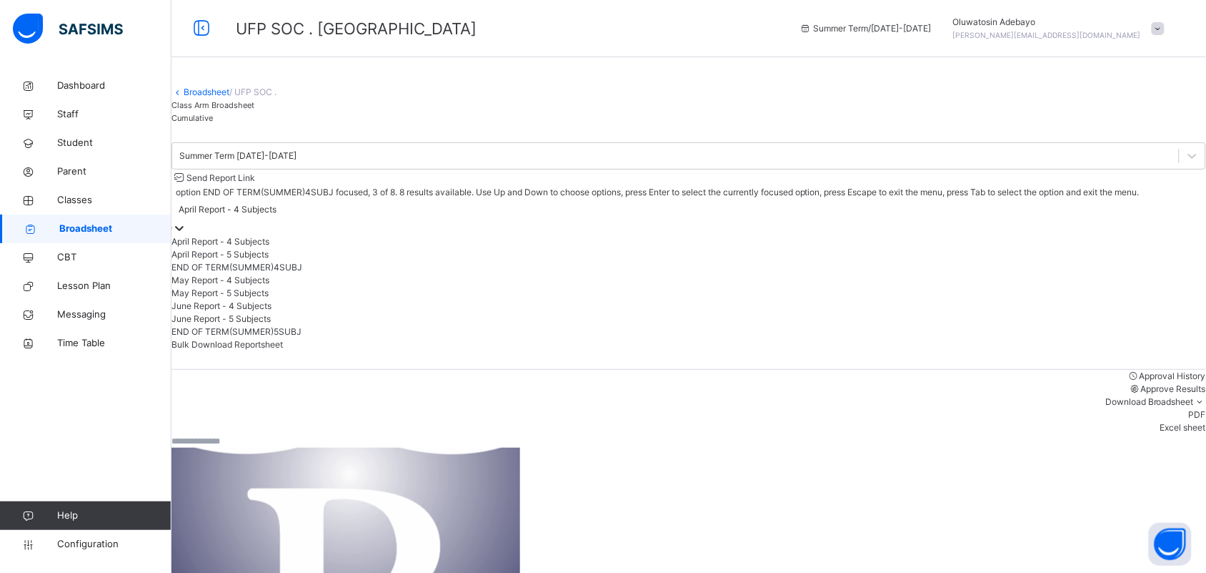
click at [1034, 274] on div "END OF TERM(SUMMER)4SUBJ" at bounding box center [689, 267] width 1035 height 13
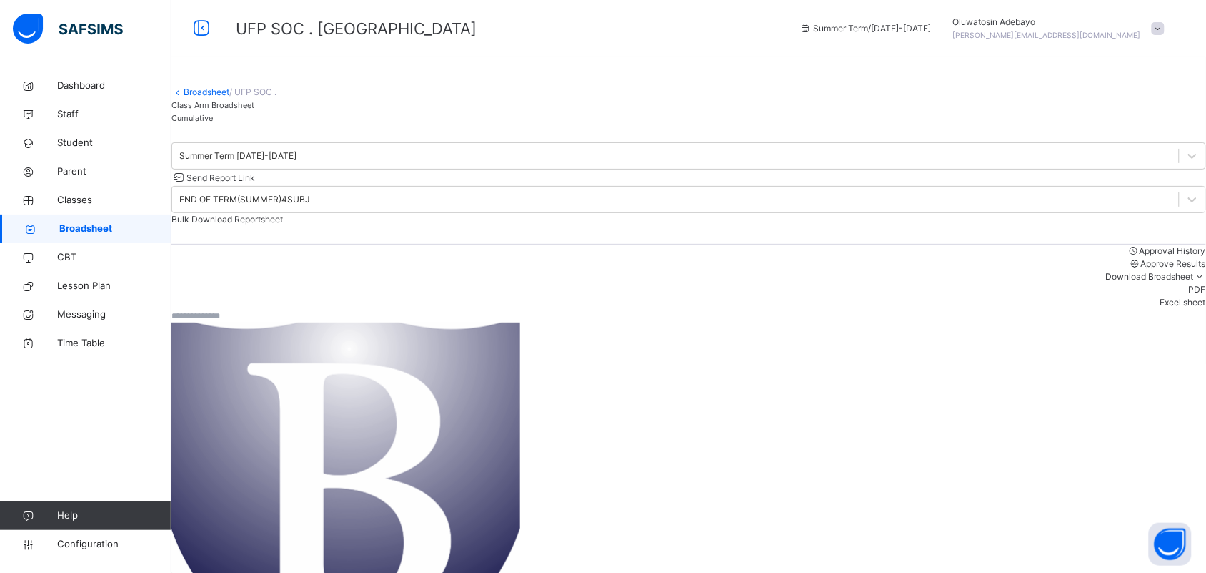
click at [283, 217] on span "Bulk Download Reportsheet" at bounding box center [228, 219] width 112 height 11
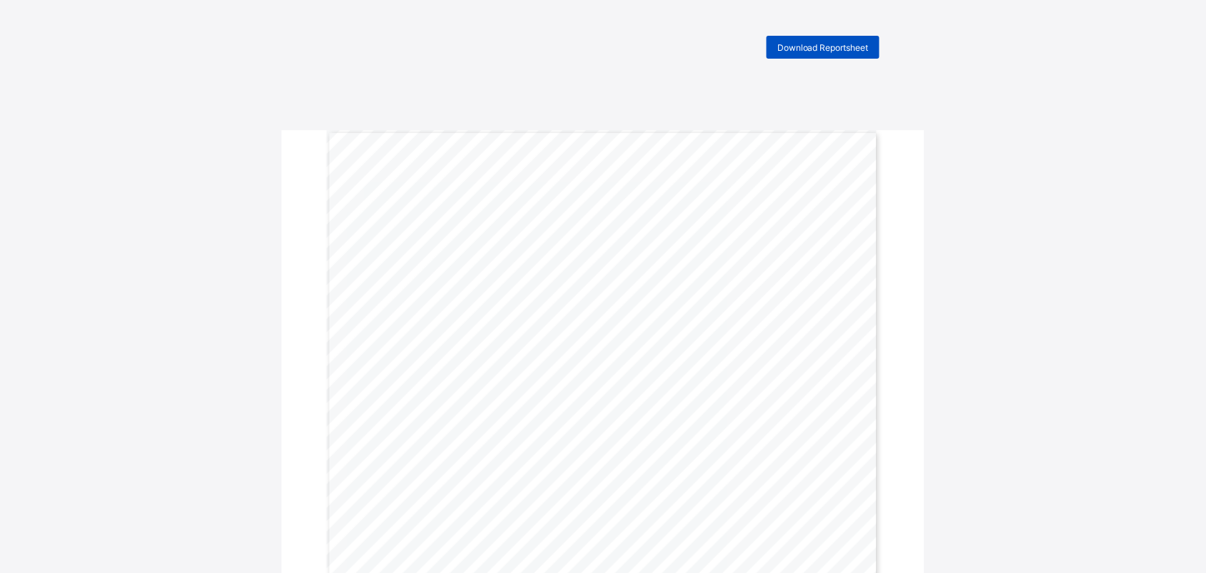
click at [831, 44] on span "Download Reportsheet" at bounding box center [823, 47] width 91 height 11
click at [822, 40] on div "Download Reportsheet" at bounding box center [823, 47] width 113 height 23
click at [835, 36] on div "Download Reportsheet" at bounding box center [823, 47] width 113 height 23
click at [813, 44] on span "Download Reportsheet" at bounding box center [823, 47] width 91 height 11
click at [852, 42] on span "Download Reportsheet" at bounding box center [823, 47] width 91 height 11
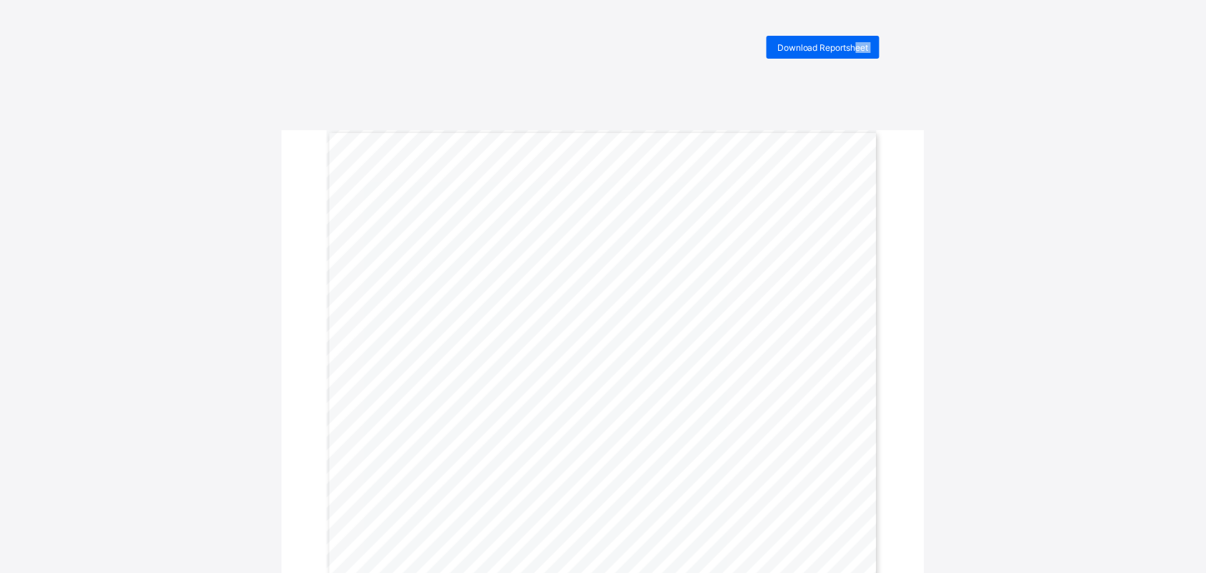
drag, startPoint x: 863, startPoint y: 47, endPoint x: 749, endPoint y: 84, distance: 119.6
click at [826, 44] on span "Download Reportsheet" at bounding box center [823, 47] width 91 height 11
